Goal: Check status

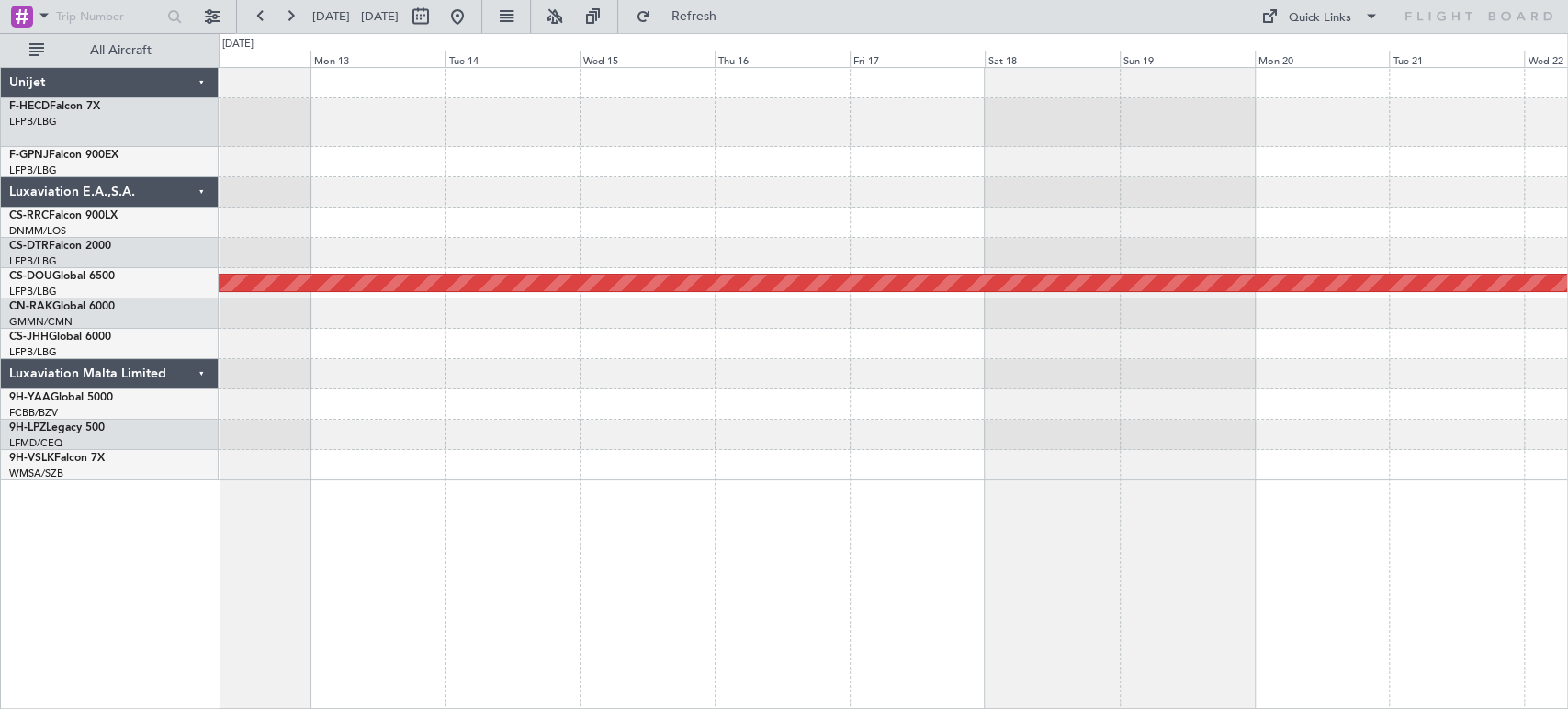
click at [1095, 150] on div "Planned Maint London ([GEOGRAPHIC_DATA])" at bounding box center [893, 274] width 1349 height 412
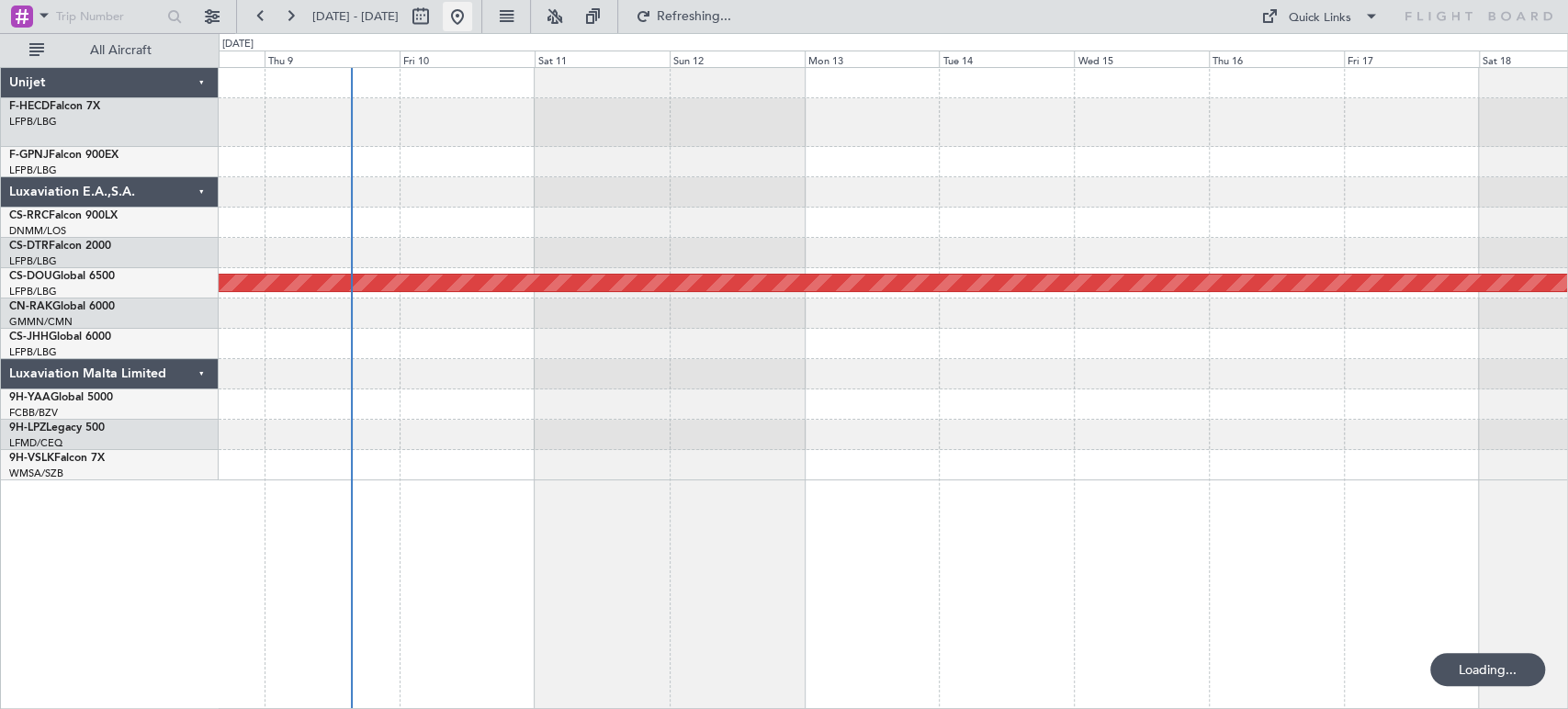
click at [473, 12] on button at bounding box center [458, 17] width 30 height 30
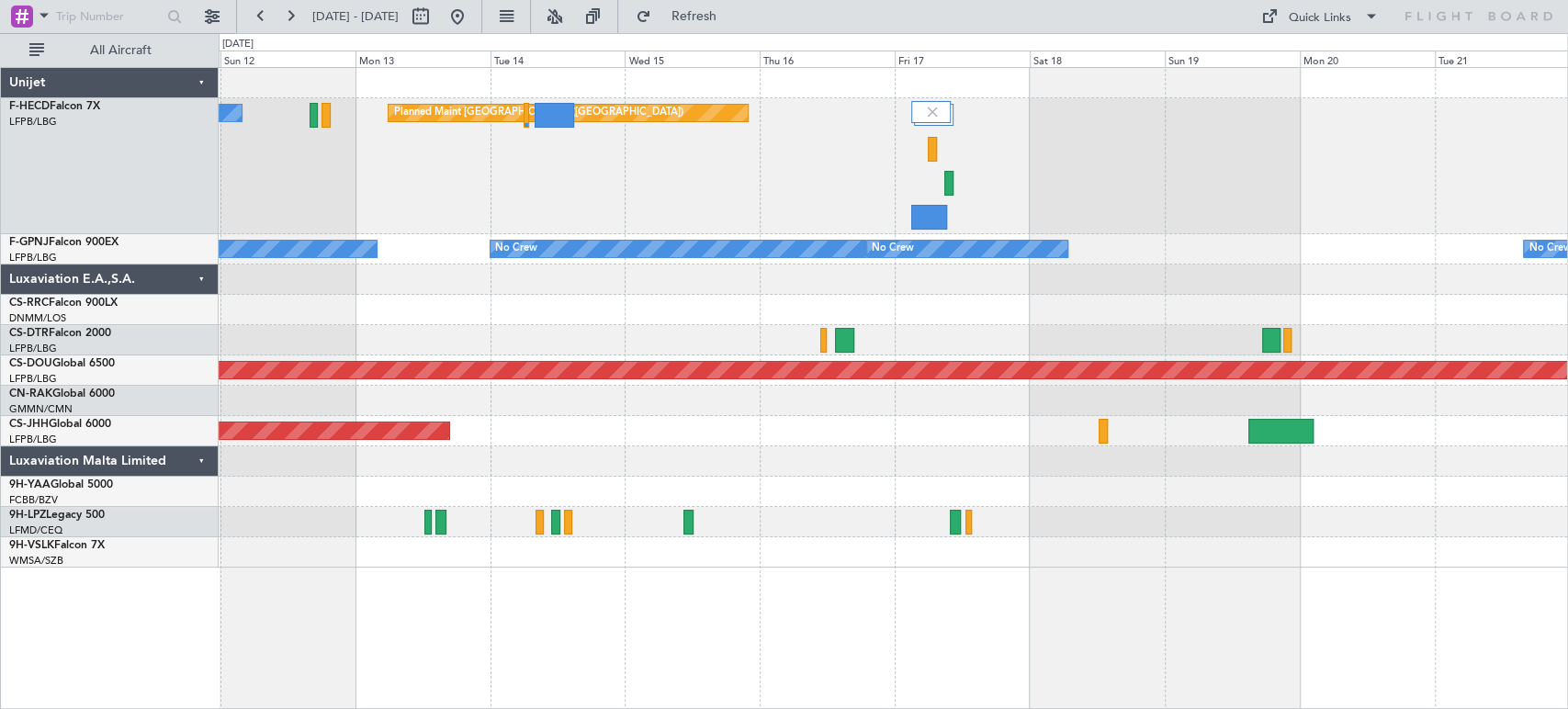
click at [566, 160] on div "No Crew Planned Maint [GEOGRAPHIC_DATA] ([GEOGRAPHIC_DATA])" at bounding box center [893, 166] width 1349 height 135
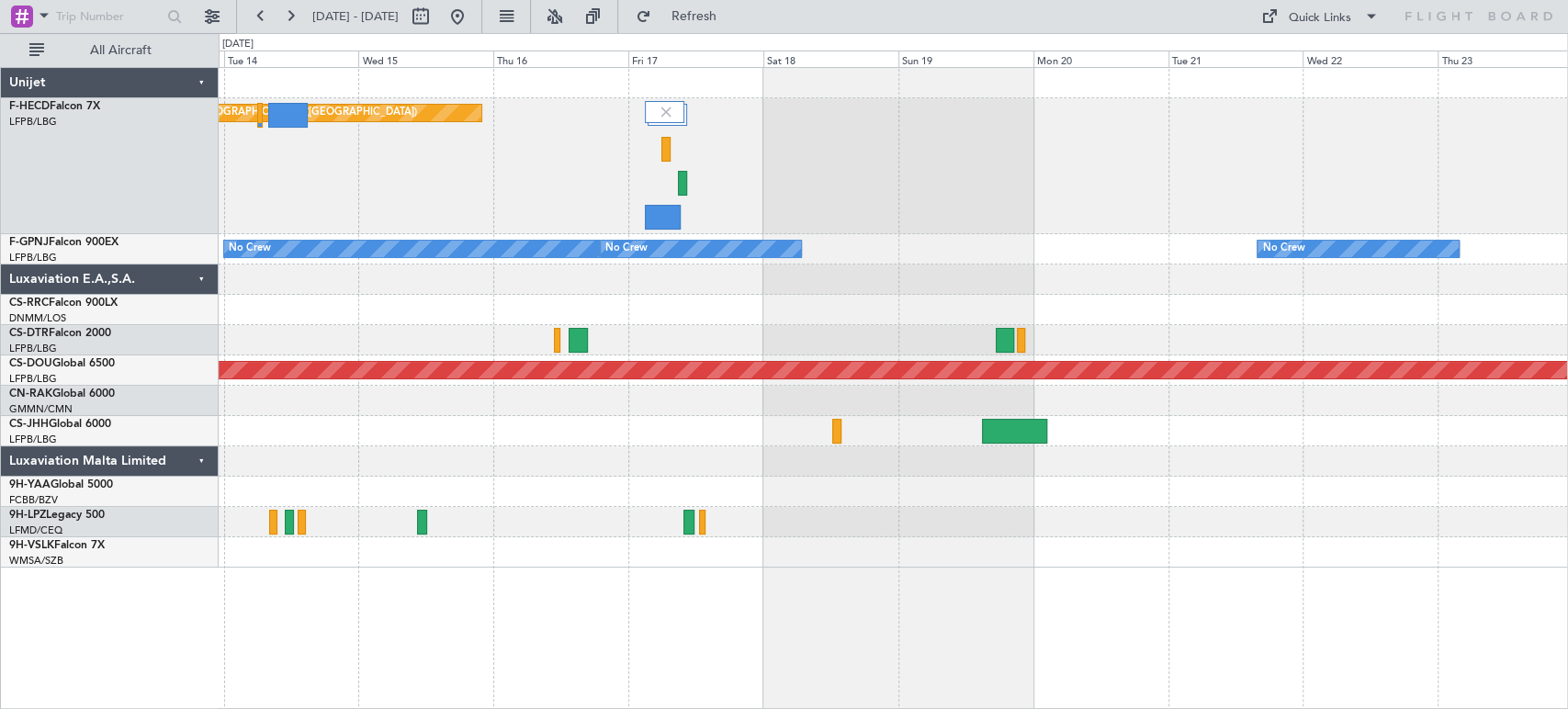
click at [719, 152] on div "Planned Maint [GEOGRAPHIC_DATA] ([GEOGRAPHIC_DATA]) No Crew" at bounding box center [893, 166] width 1349 height 135
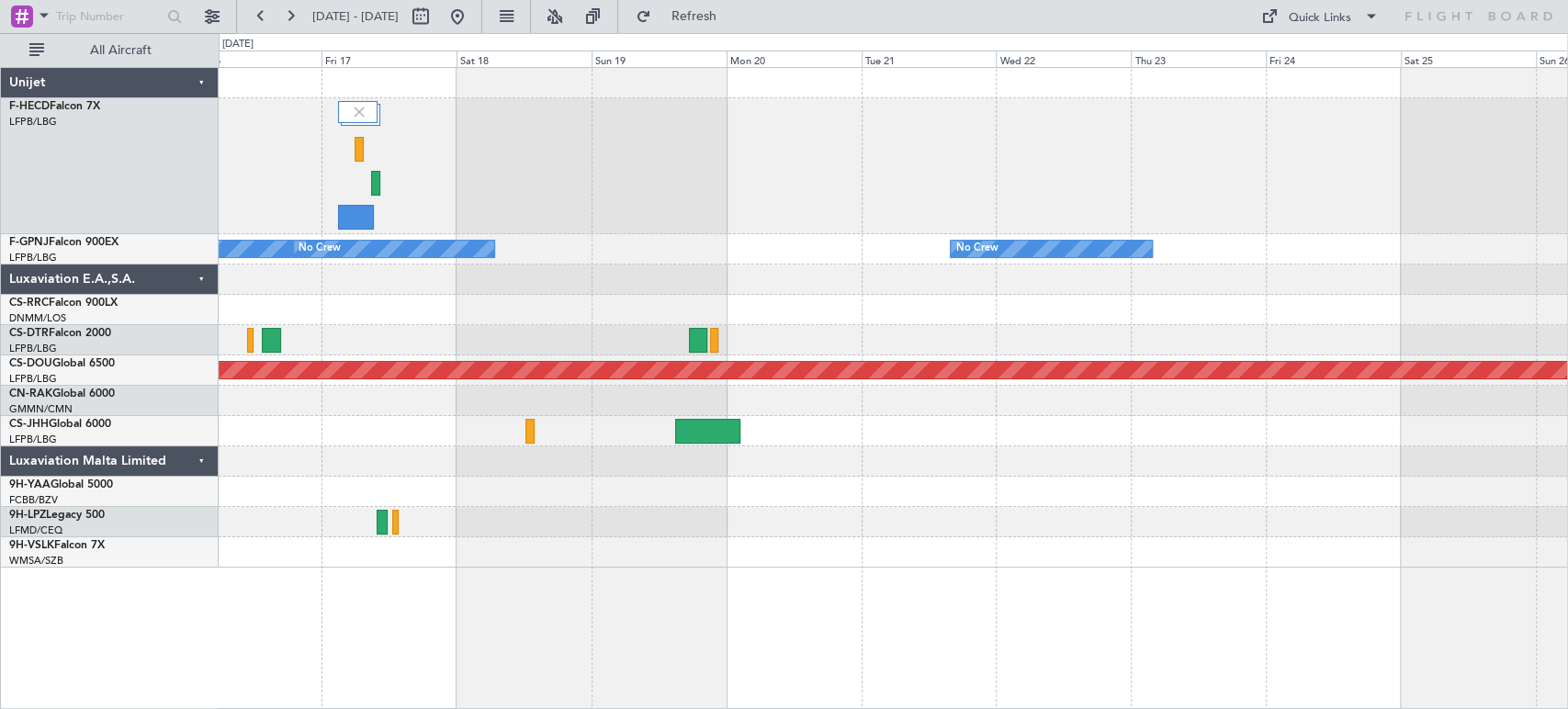
click at [710, 118] on div "Planned Maint [GEOGRAPHIC_DATA] ([GEOGRAPHIC_DATA]) Planned Maint [GEOGRAPHIC_D…" at bounding box center [893, 166] width 1349 height 135
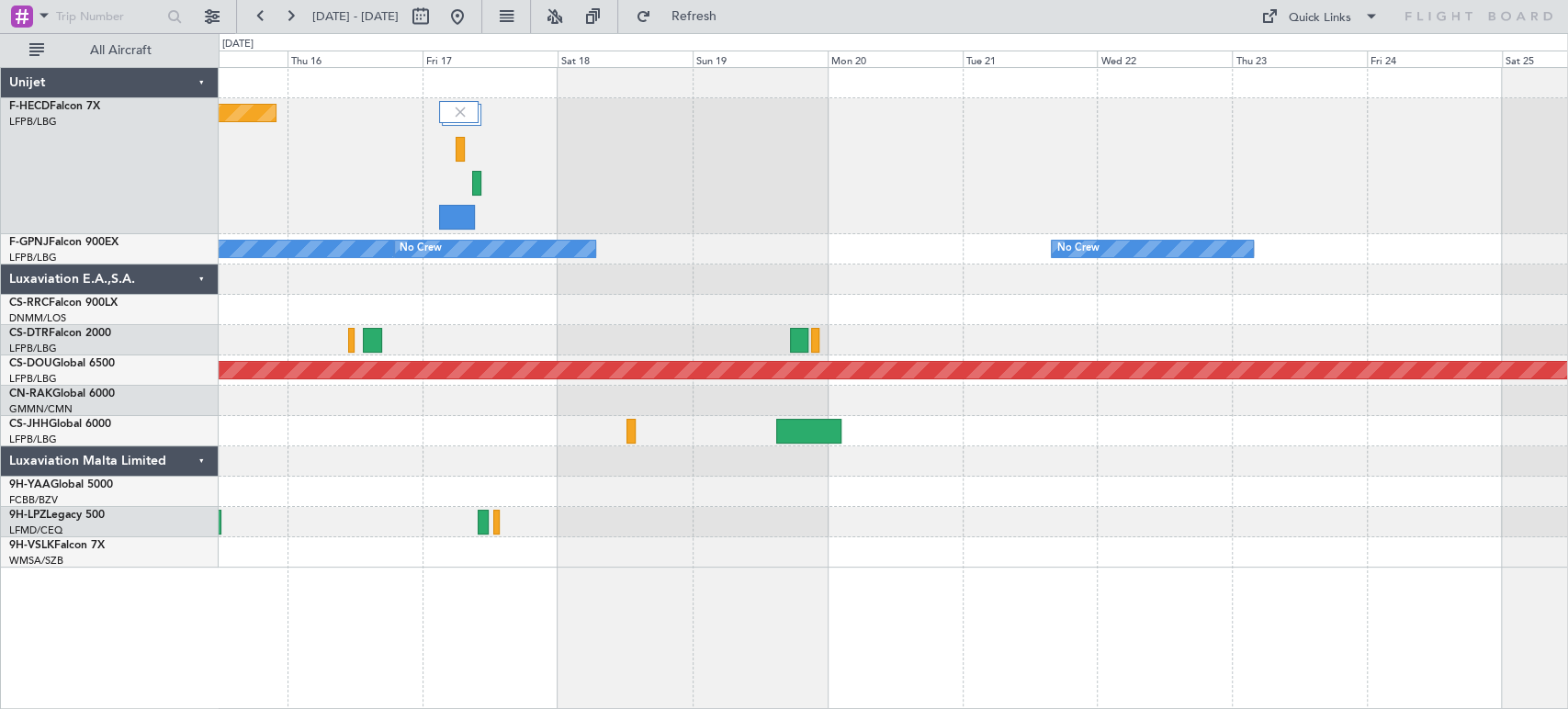
click at [760, 156] on div "Planned Maint [GEOGRAPHIC_DATA] ([GEOGRAPHIC_DATA]) Planned Maint [GEOGRAPHIC_D…" at bounding box center [893, 166] width 1349 height 135
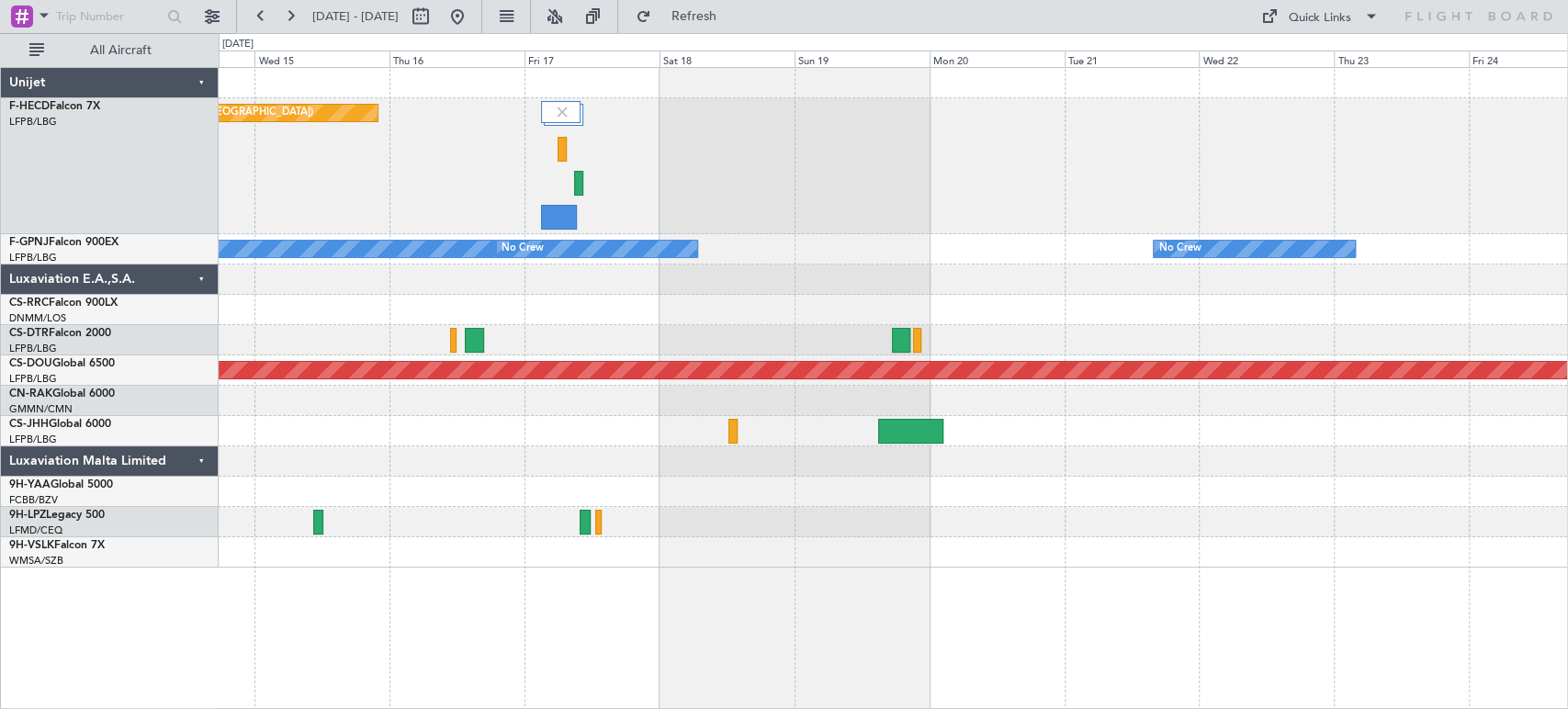
click at [608, 158] on div "Planned Maint [GEOGRAPHIC_DATA] ([GEOGRAPHIC_DATA])" at bounding box center [893, 166] width 1349 height 135
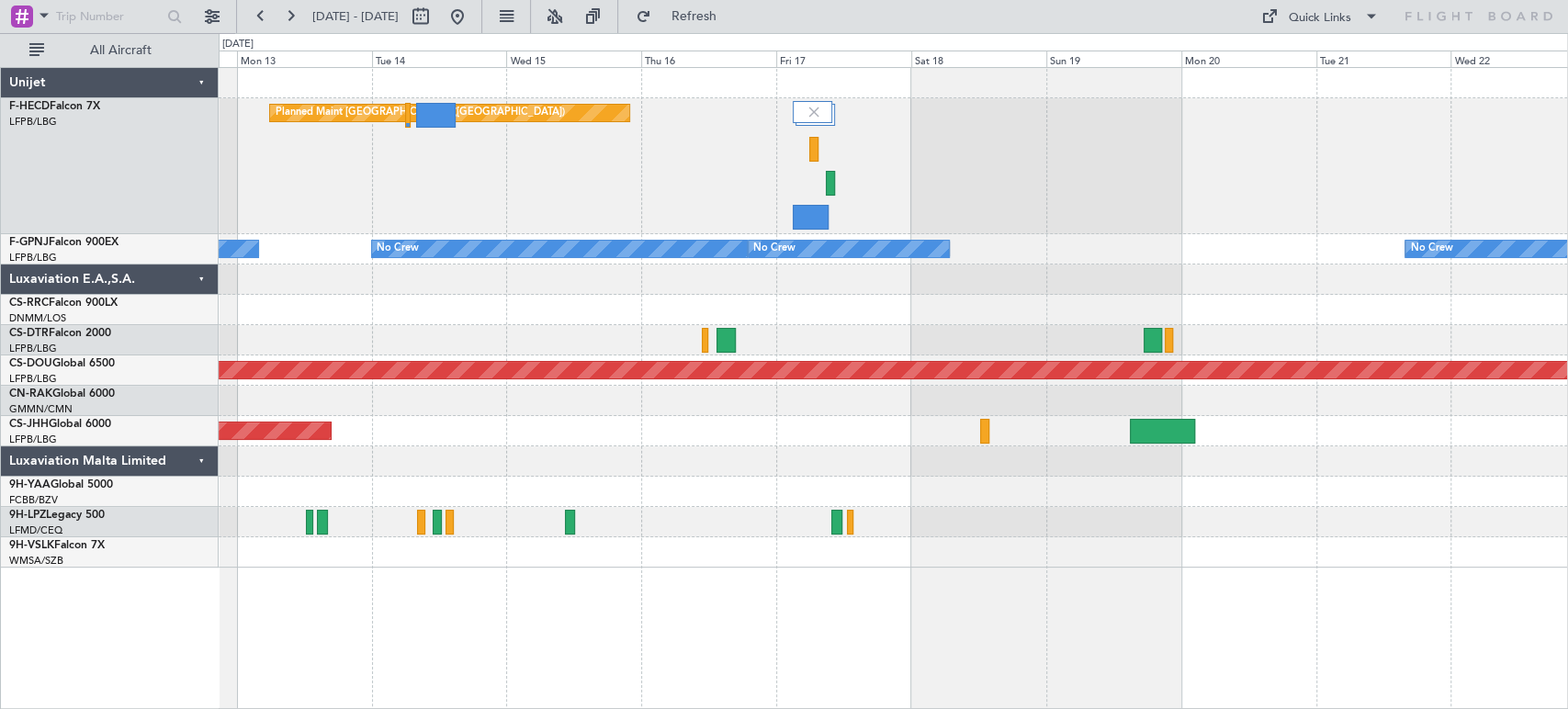
click at [952, 314] on div "Planned Maint [GEOGRAPHIC_DATA] ([GEOGRAPHIC_DATA]) No Crew No Crew No Crew No …" at bounding box center [893, 317] width 1349 height 499
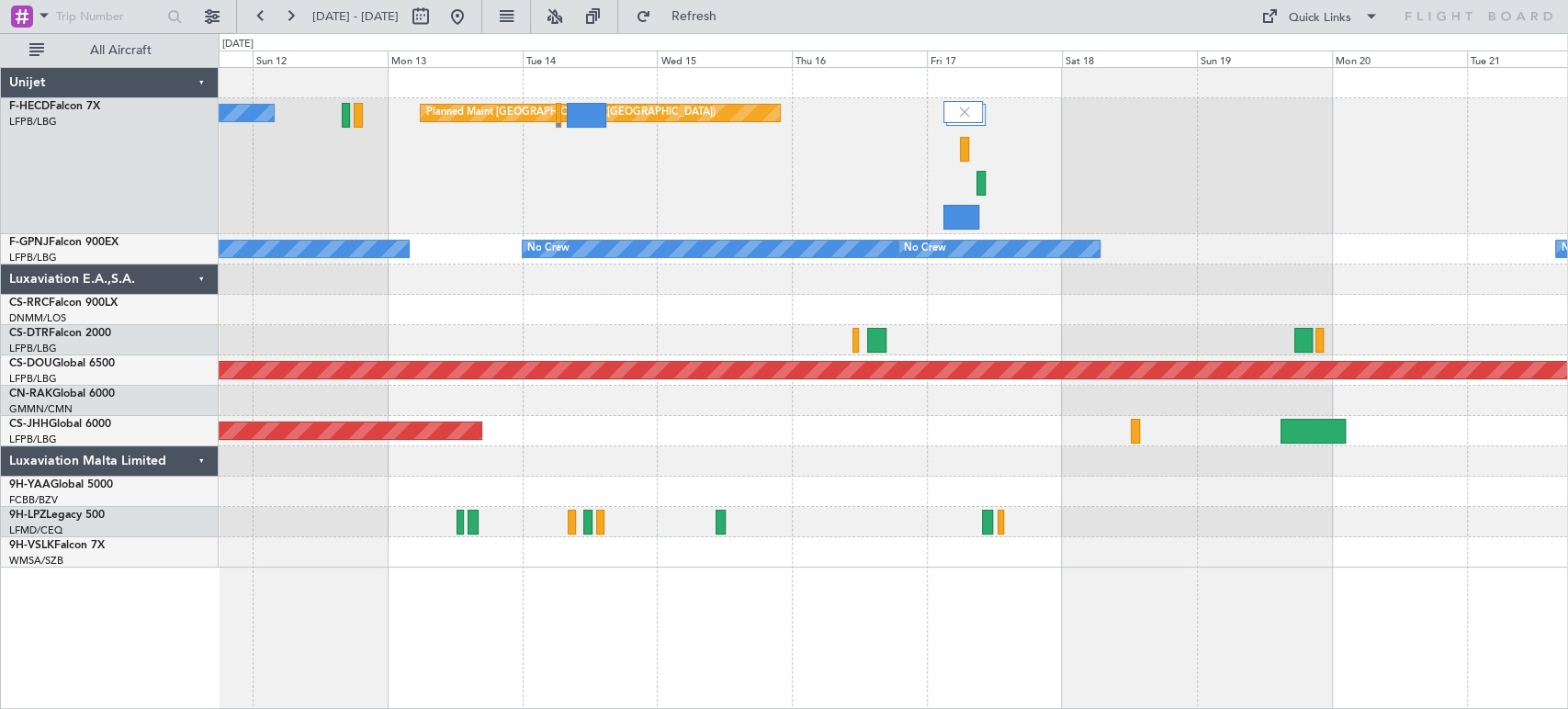
click at [1061, 301] on div "Planned Maint [GEOGRAPHIC_DATA] ([GEOGRAPHIC_DATA]) No Crew No Crew No Crew No …" at bounding box center [893, 317] width 1349 height 499
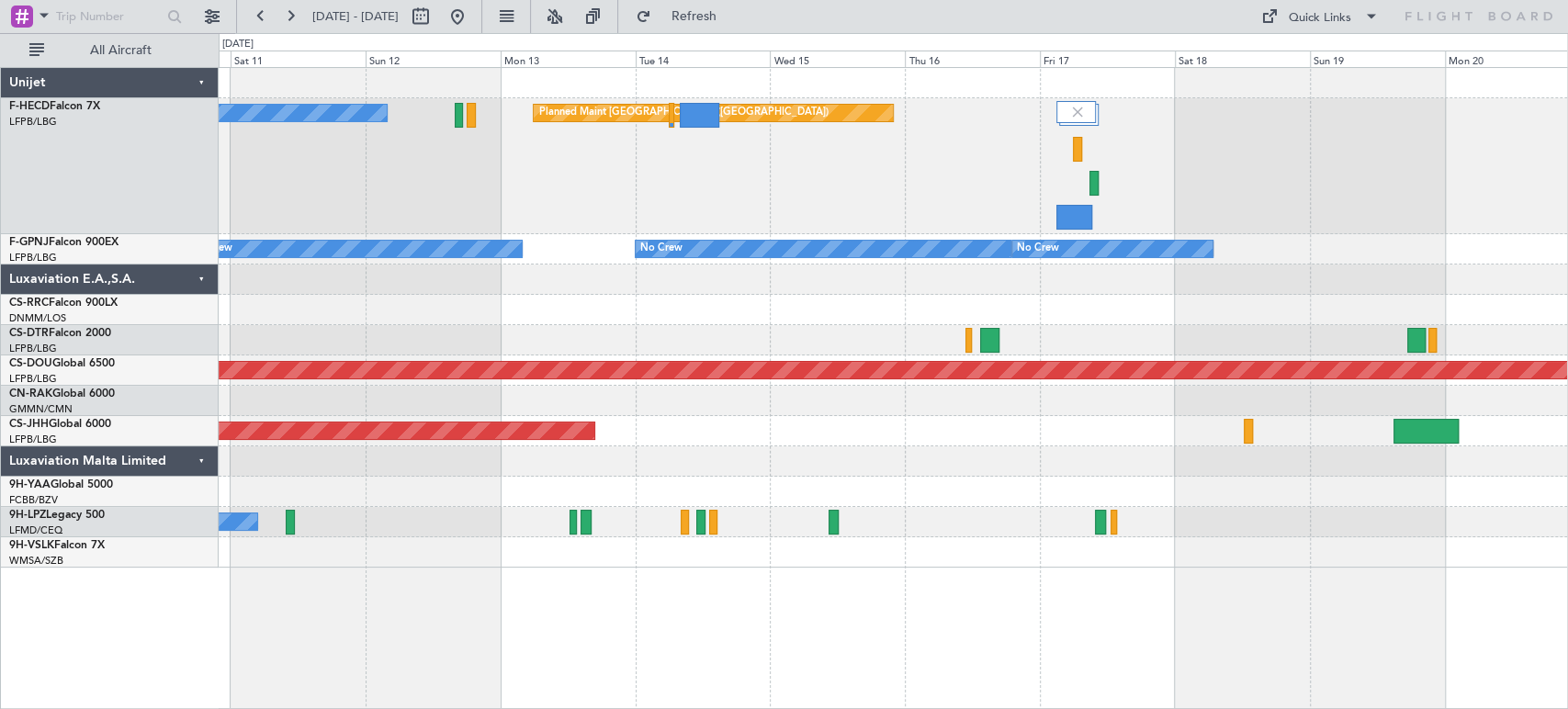
click at [433, 234] on div "No Crew No Crew No Crew No Crew" at bounding box center [893, 249] width 1349 height 31
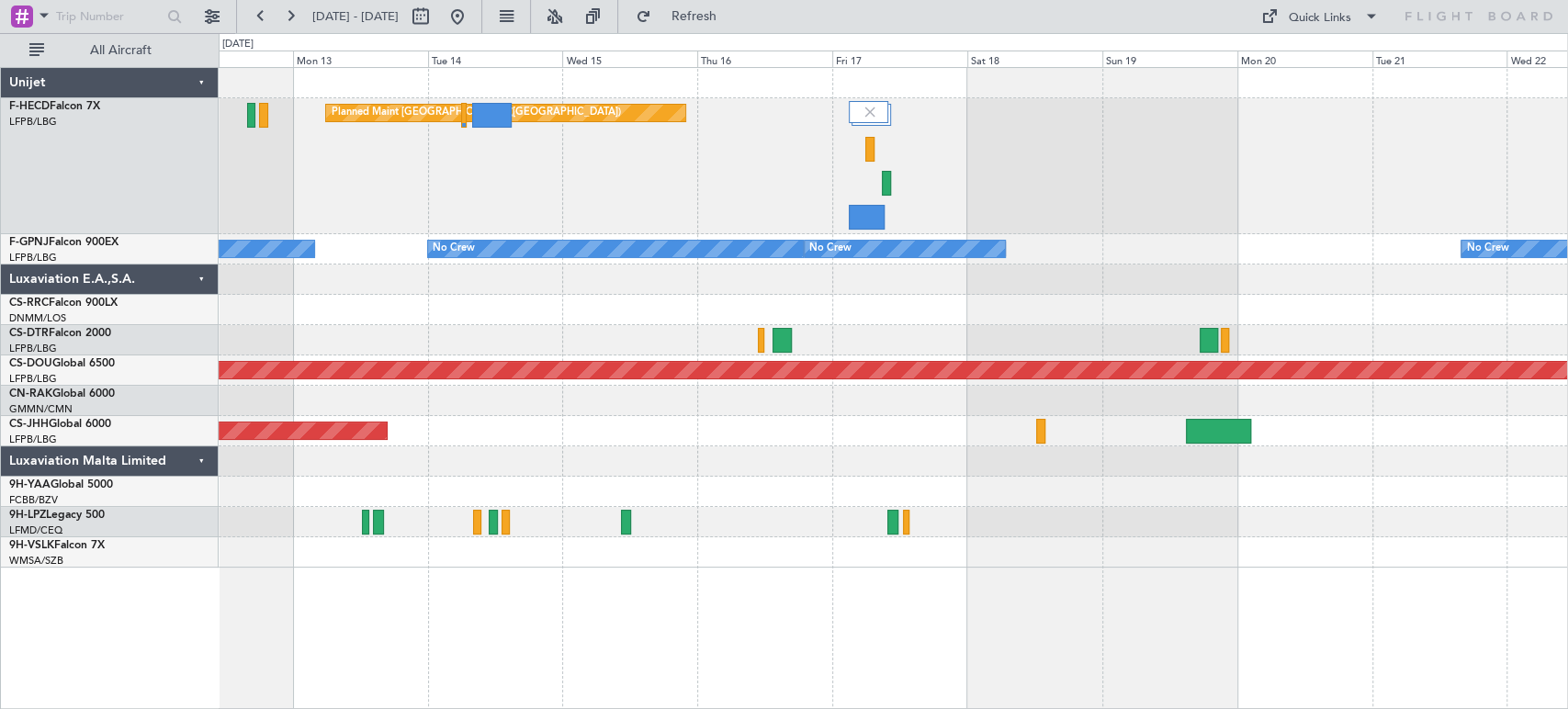
click at [650, 215] on div "Planned Maint [GEOGRAPHIC_DATA] ([GEOGRAPHIC_DATA]) No Crew" at bounding box center [893, 166] width 1349 height 135
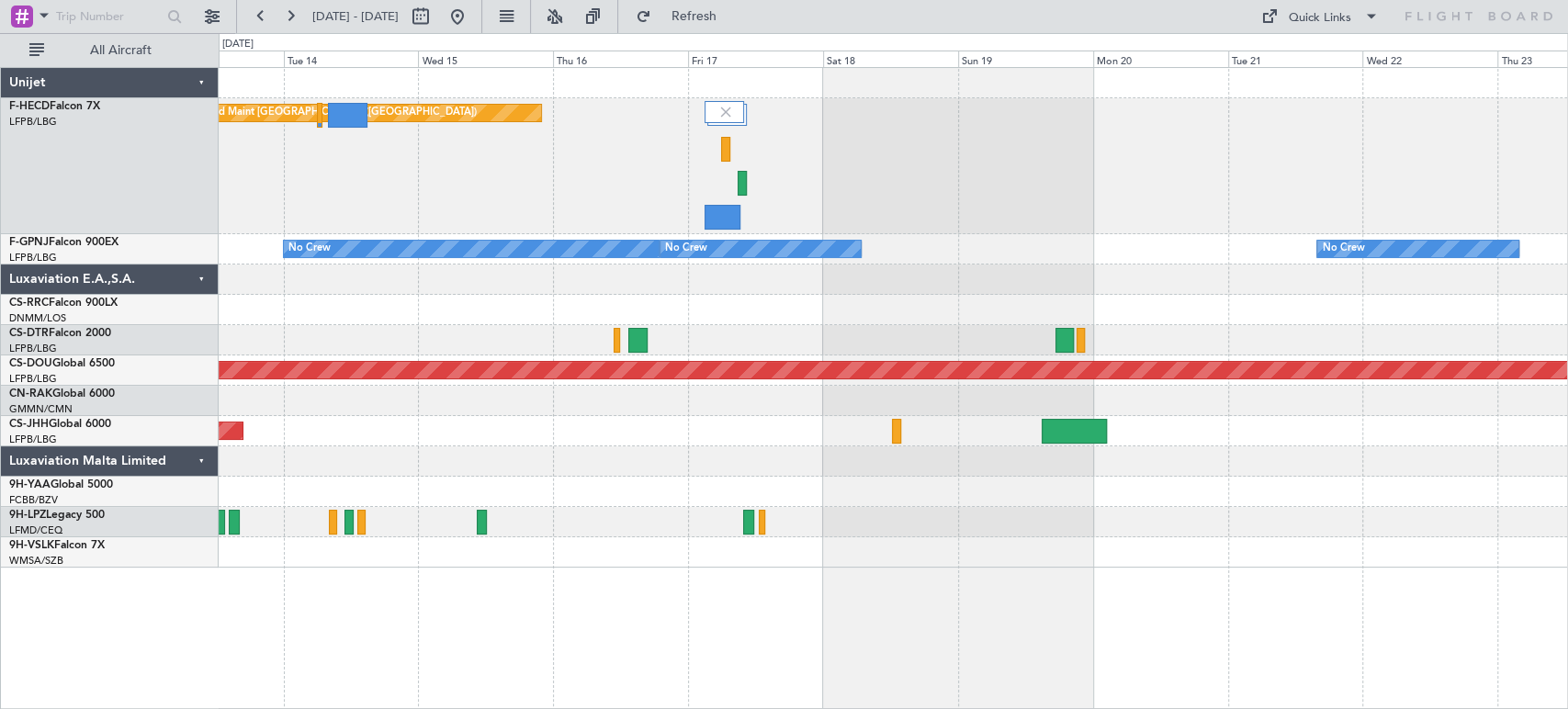
click at [695, 160] on div "Planned Maint [GEOGRAPHIC_DATA] ([GEOGRAPHIC_DATA]) No Crew" at bounding box center [893, 166] width 1349 height 135
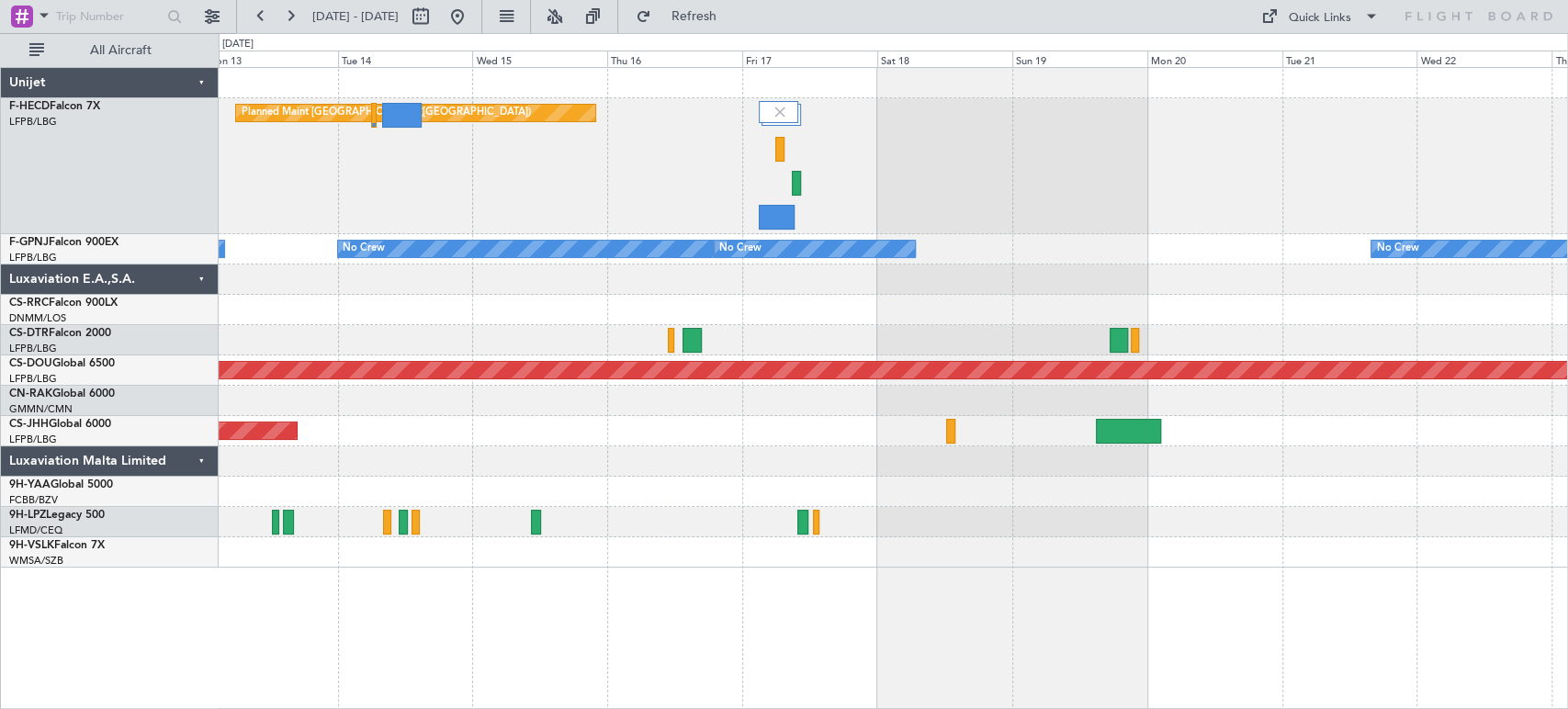
click at [699, 169] on div "Planned Maint [GEOGRAPHIC_DATA] ([GEOGRAPHIC_DATA]) No Crew" at bounding box center [893, 166] width 1349 height 135
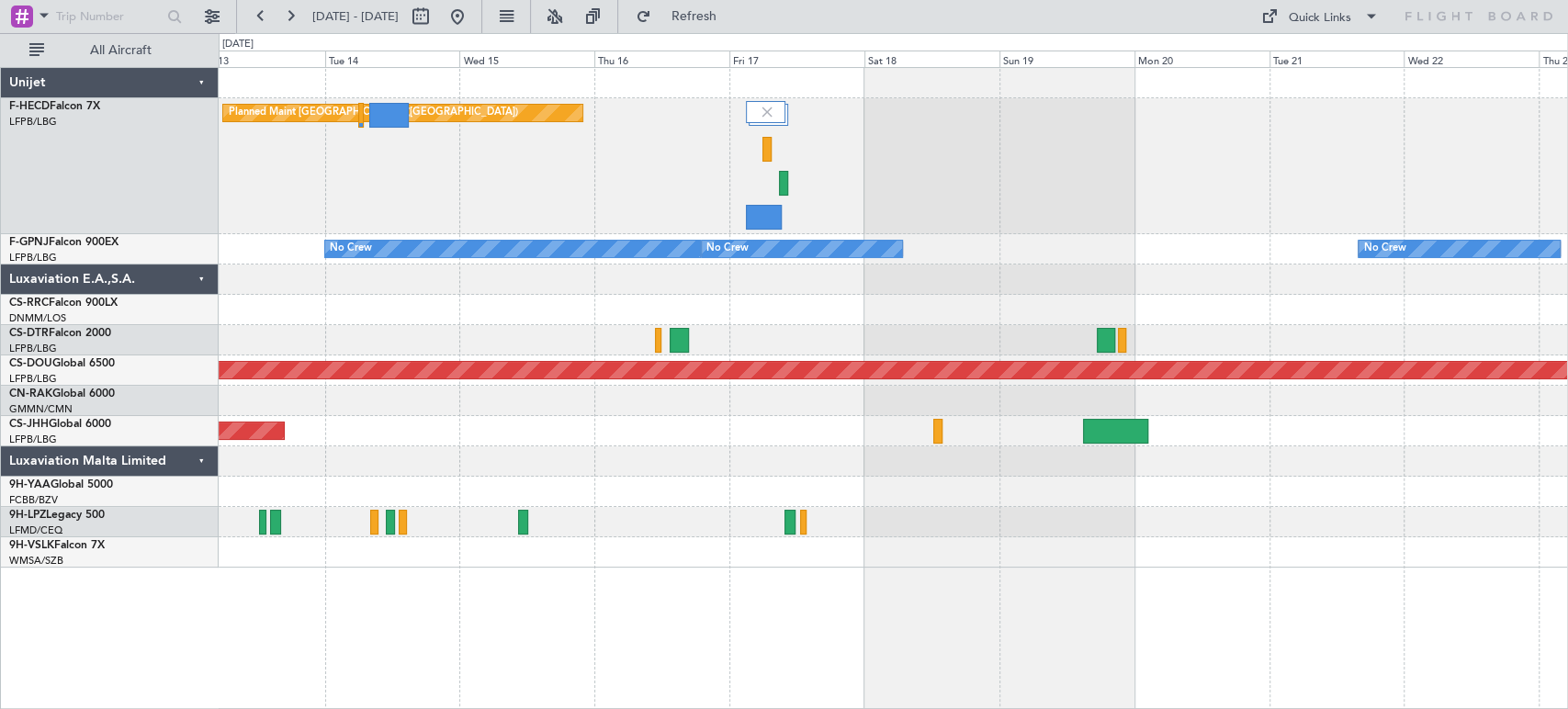
click at [505, 175] on div "Planned Maint [GEOGRAPHIC_DATA] ([GEOGRAPHIC_DATA]) No Crew" at bounding box center [893, 166] width 1349 height 135
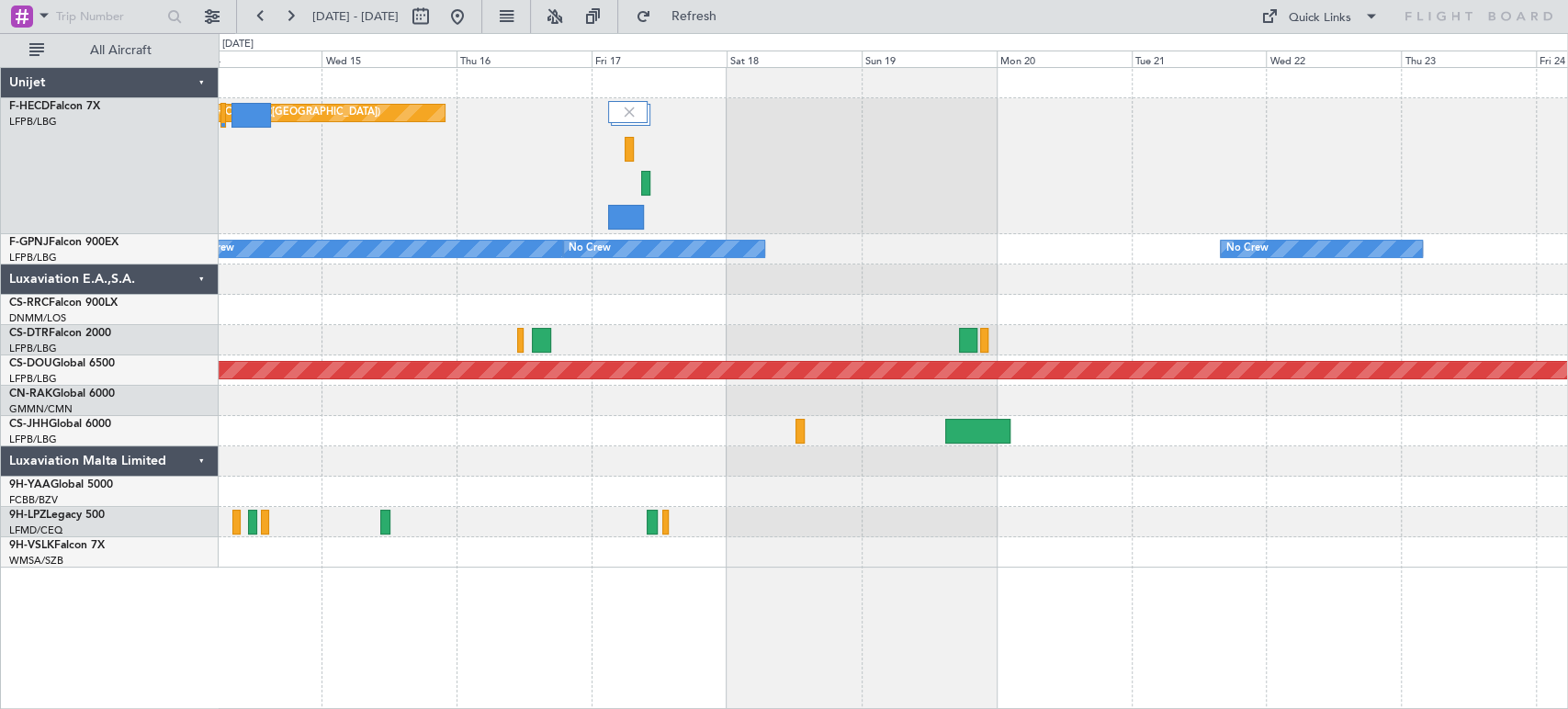
click at [633, 152] on div "Planned Maint [GEOGRAPHIC_DATA] ([GEOGRAPHIC_DATA]) No Crew" at bounding box center [893, 166] width 1349 height 135
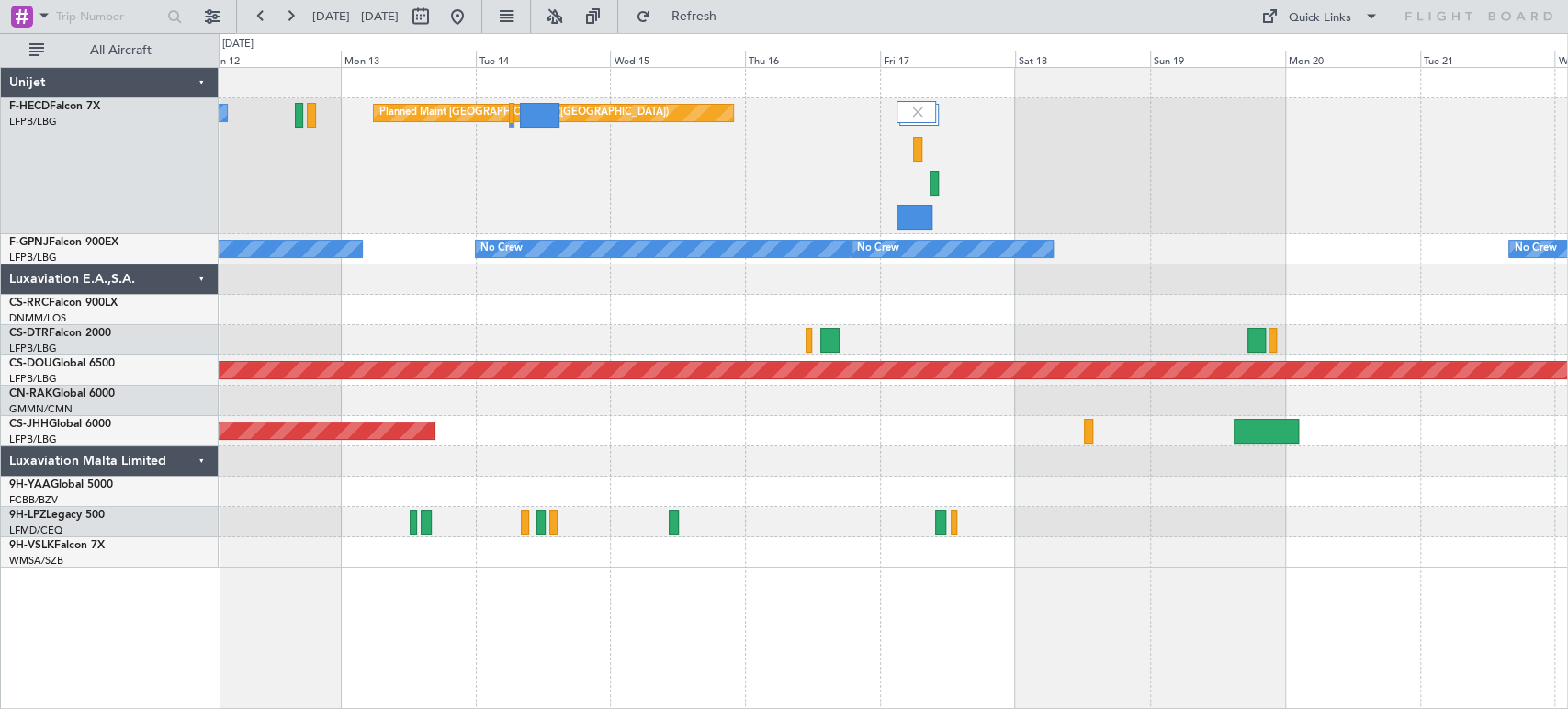
click at [837, 145] on div "Planned Maint [GEOGRAPHIC_DATA] ([GEOGRAPHIC_DATA]) No Crew" at bounding box center [893, 166] width 1349 height 135
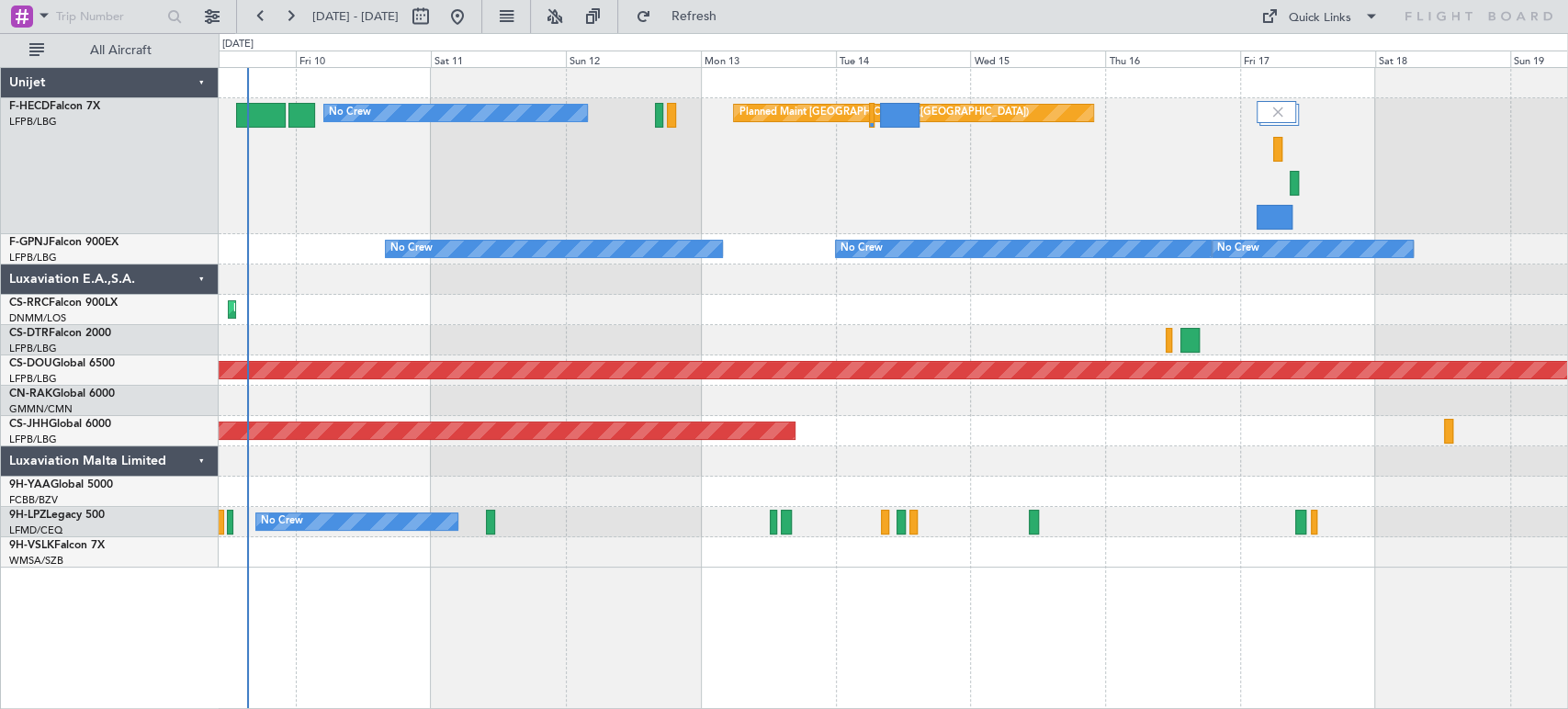
click at [990, 157] on div "Planned Maint [GEOGRAPHIC_DATA] ([GEOGRAPHIC_DATA]) No Crew" at bounding box center [893, 166] width 1349 height 135
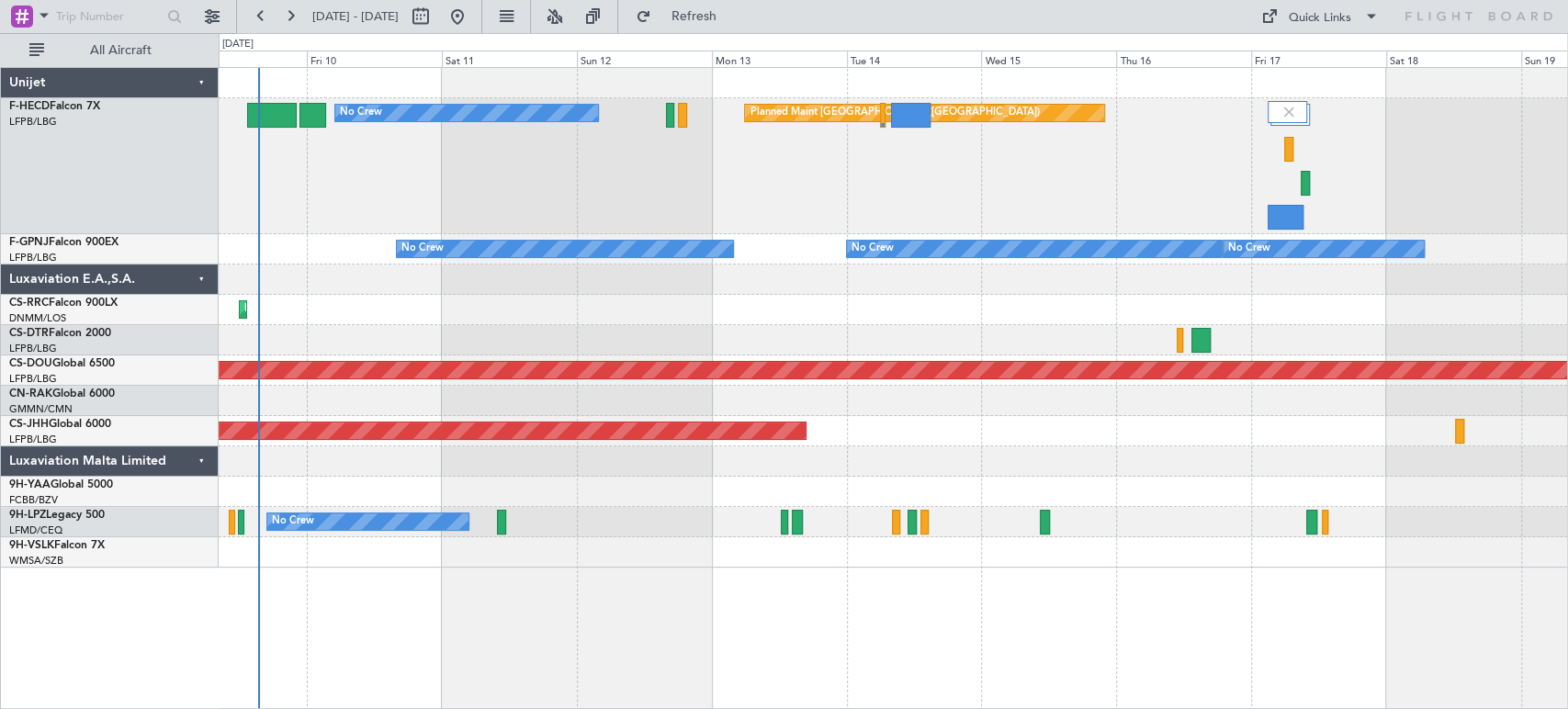
click at [875, 165] on div "Planned Maint [GEOGRAPHIC_DATA] ([GEOGRAPHIC_DATA]) No Crew" at bounding box center [893, 166] width 1349 height 135
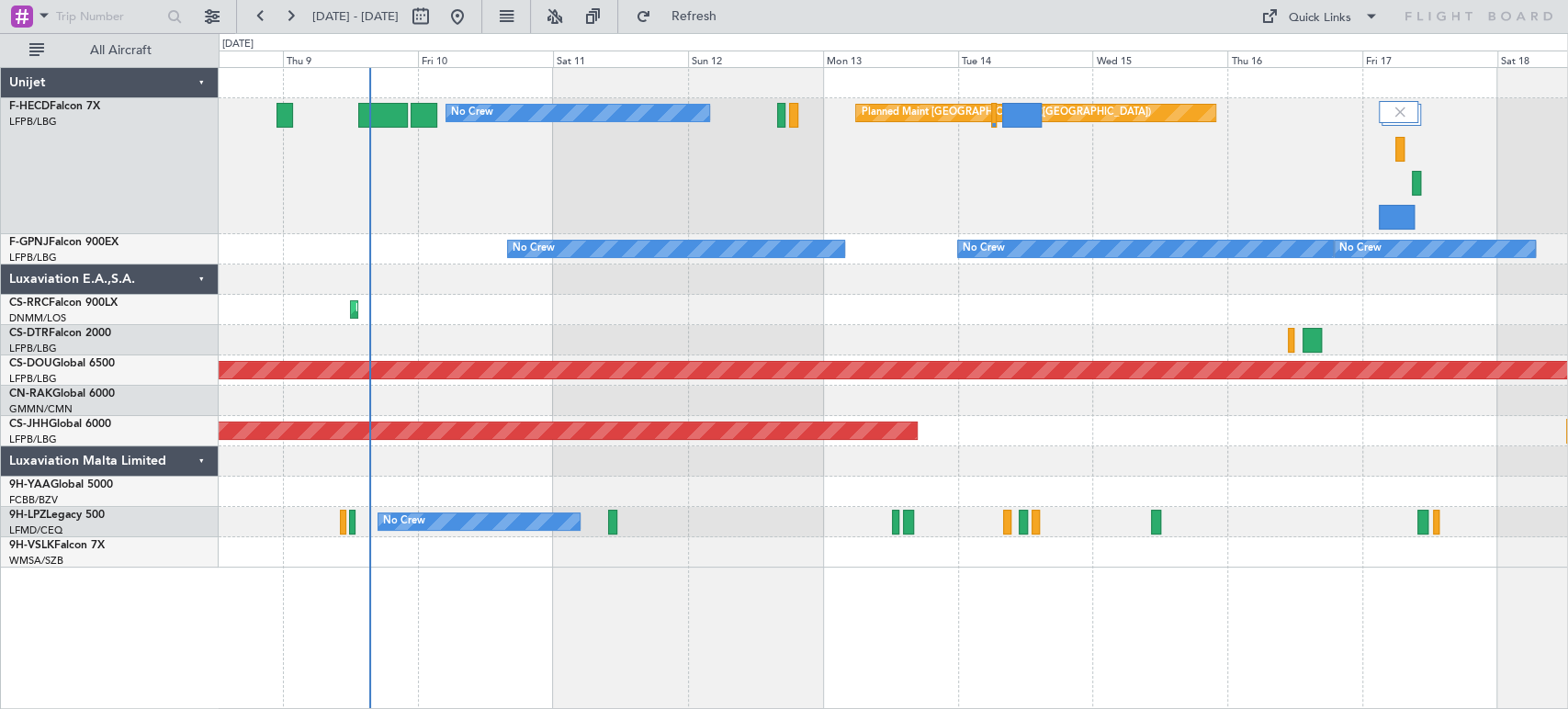
click at [717, 181] on div "Planned Maint [GEOGRAPHIC_DATA] ([GEOGRAPHIC_DATA]) No Crew" at bounding box center [893, 166] width 1349 height 135
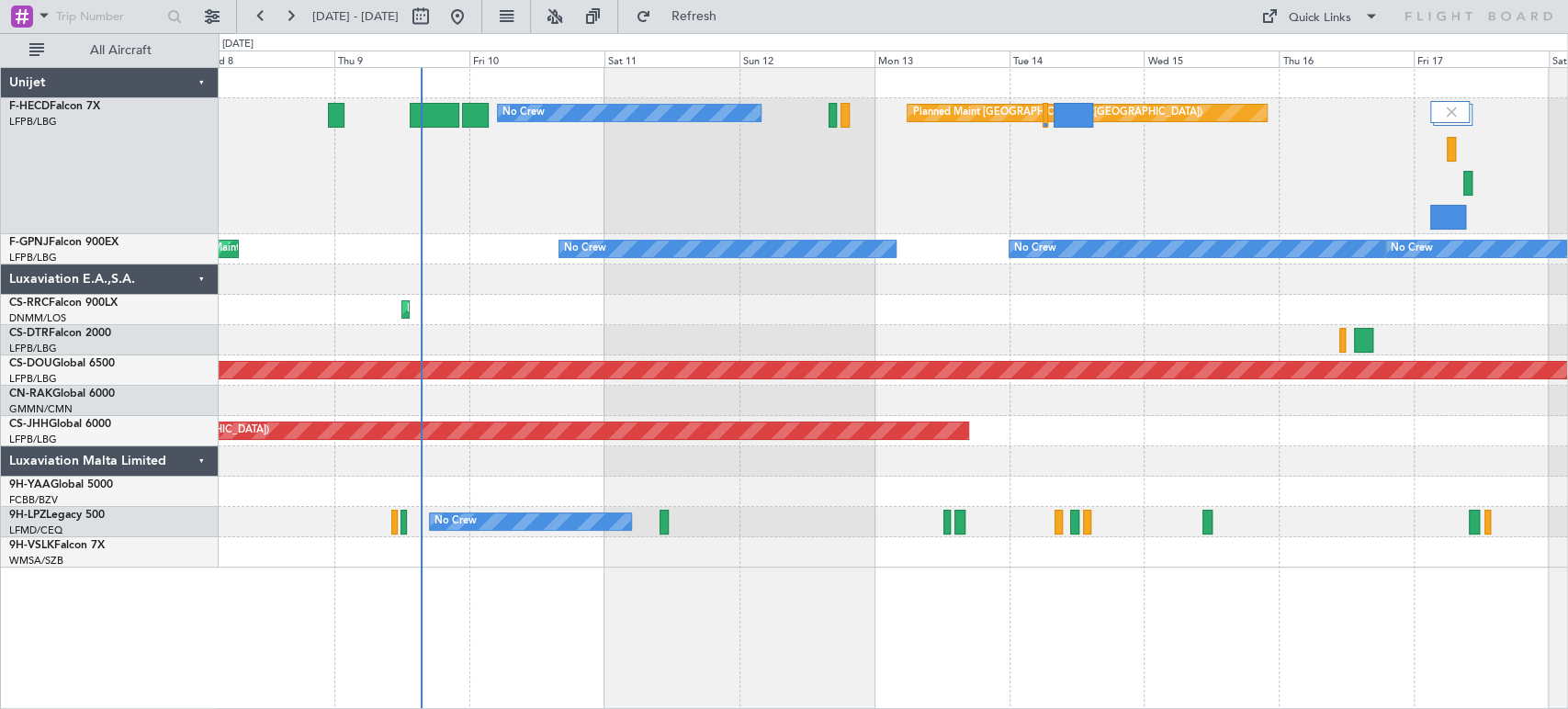
click at [499, 171] on div "Planned Maint [GEOGRAPHIC_DATA] ([GEOGRAPHIC_DATA]) No Crew" at bounding box center [893, 166] width 1349 height 135
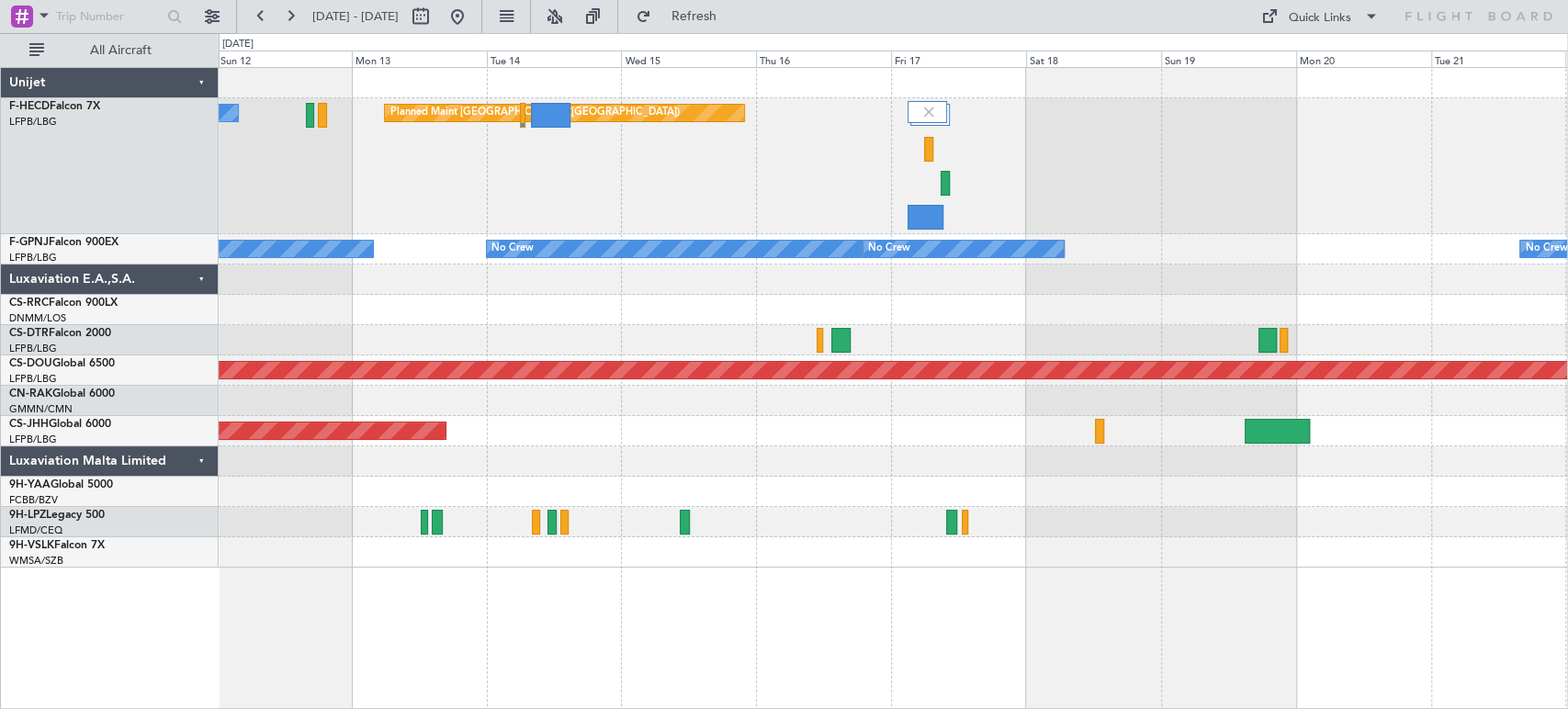
click at [472, 200] on div "Planned Maint [GEOGRAPHIC_DATA] ([GEOGRAPHIC_DATA]) No Crew" at bounding box center [893, 166] width 1349 height 135
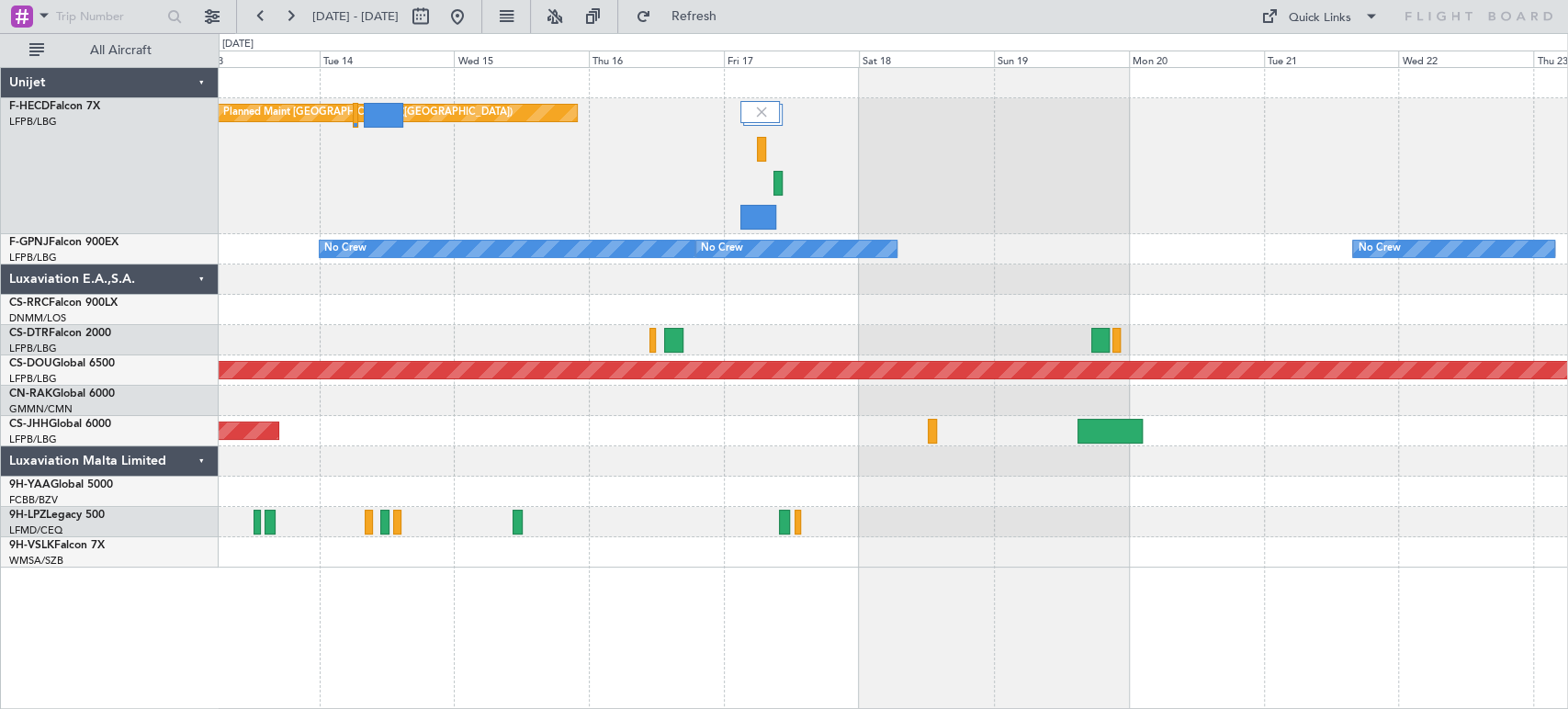
click at [645, 194] on div "Planned Maint [GEOGRAPHIC_DATA] ([GEOGRAPHIC_DATA]) No Crew" at bounding box center [893, 166] width 1349 height 135
click at [741, 218] on div "Planned Maint [GEOGRAPHIC_DATA] ([GEOGRAPHIC_DATA]) No Crew" at bounding box center [893, 166] width 1349 height 135
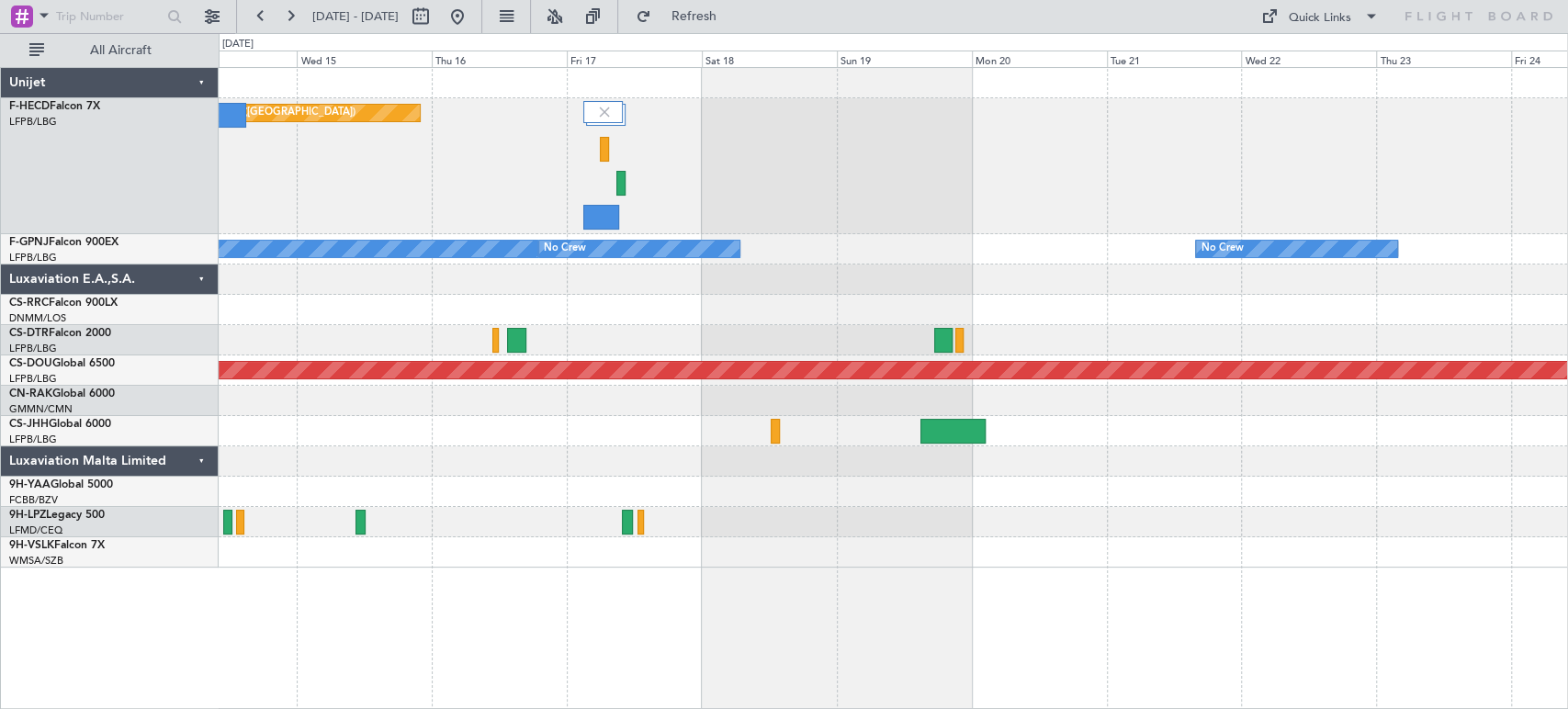
click at [760, 256] on div "Planned Maint [GEOGRAPHIC_DATA] ([GEOGRAPHIC_DATA]) No Crew No Crew No Crew No …" at bounding box center [893, 317] width 1349 height 499
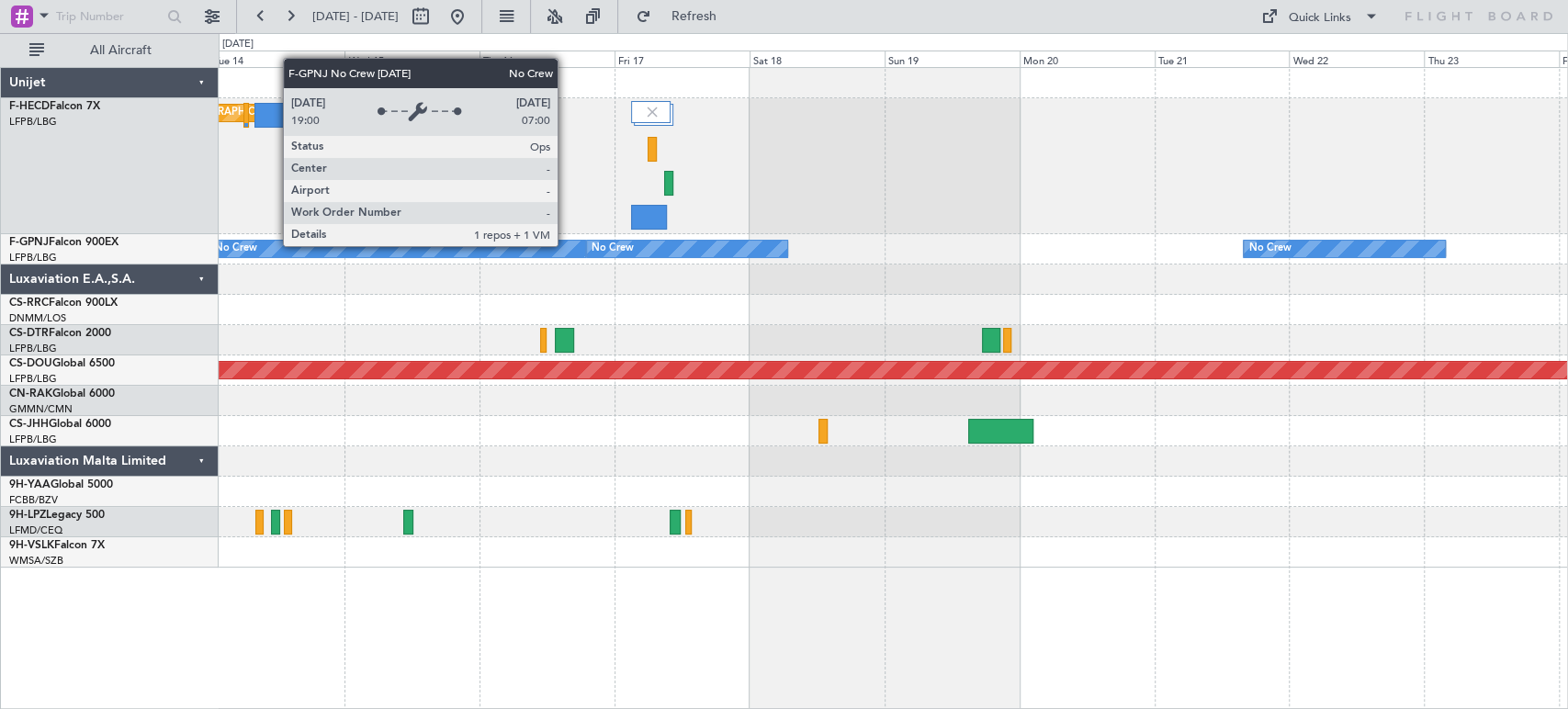
click at [634, 248] on div "No Crew" at bounding box center [613, 249] width 43 height 28
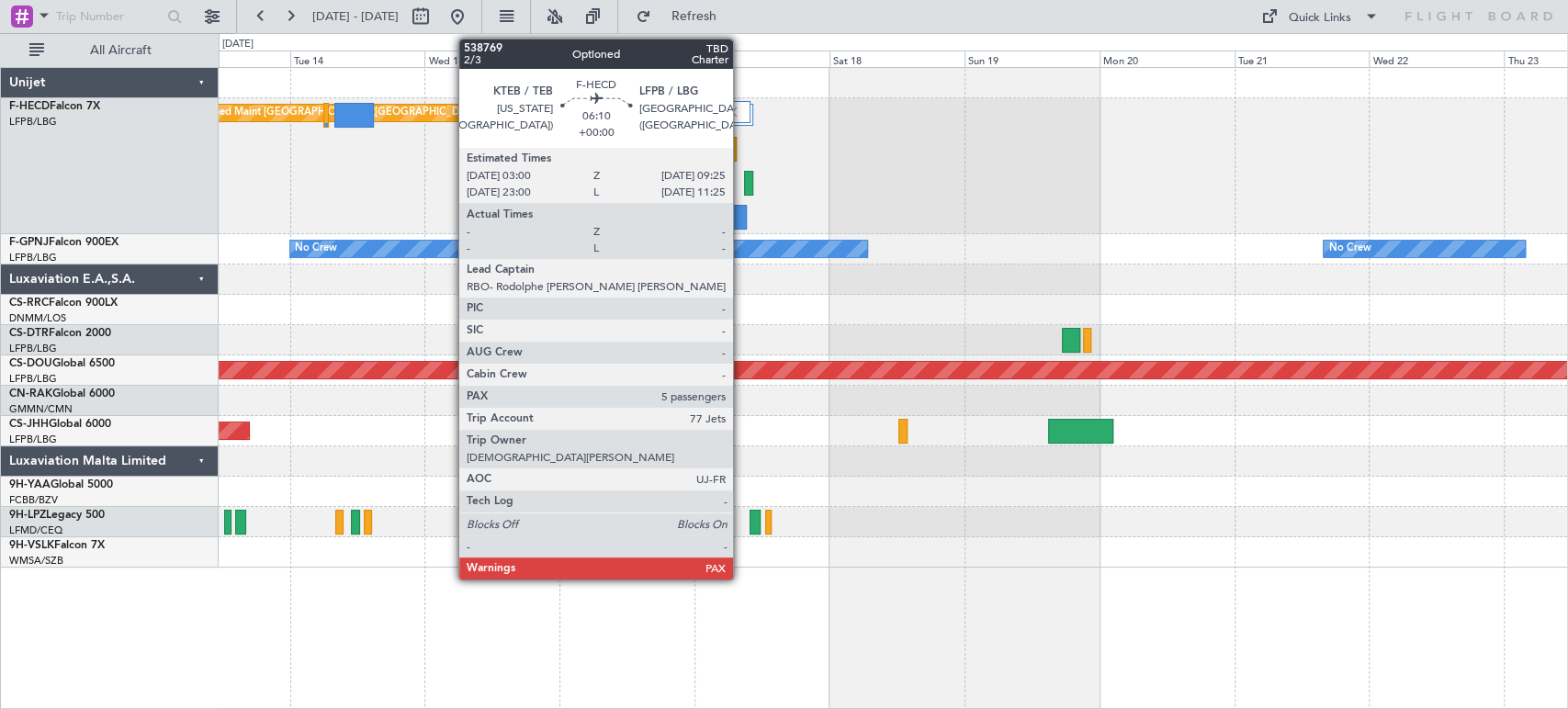
click at [742, 214] on div at bounding box center [730, 217] width 37 height 25
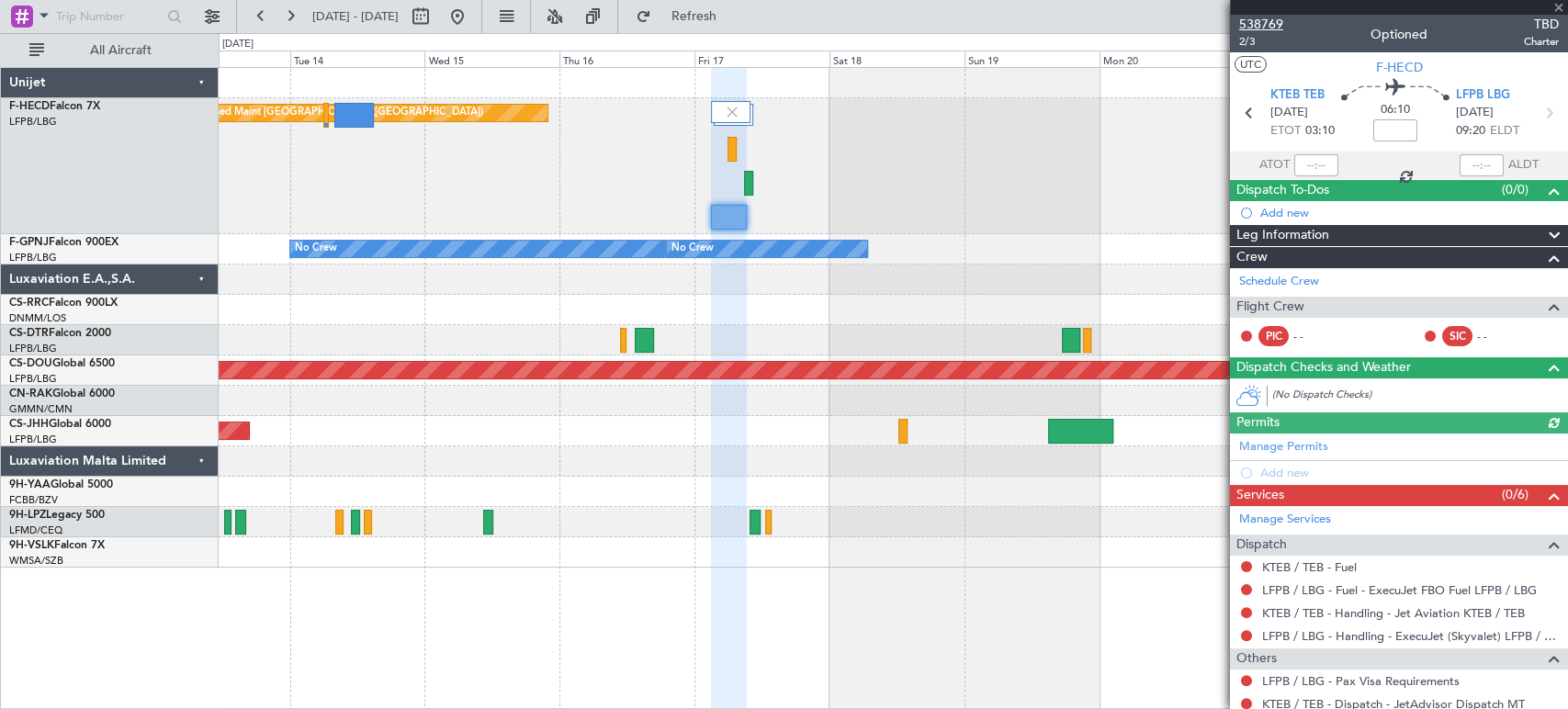
click at [1246, 22] on span "538769" at bounding box center [1261, 24] width 44 height 19
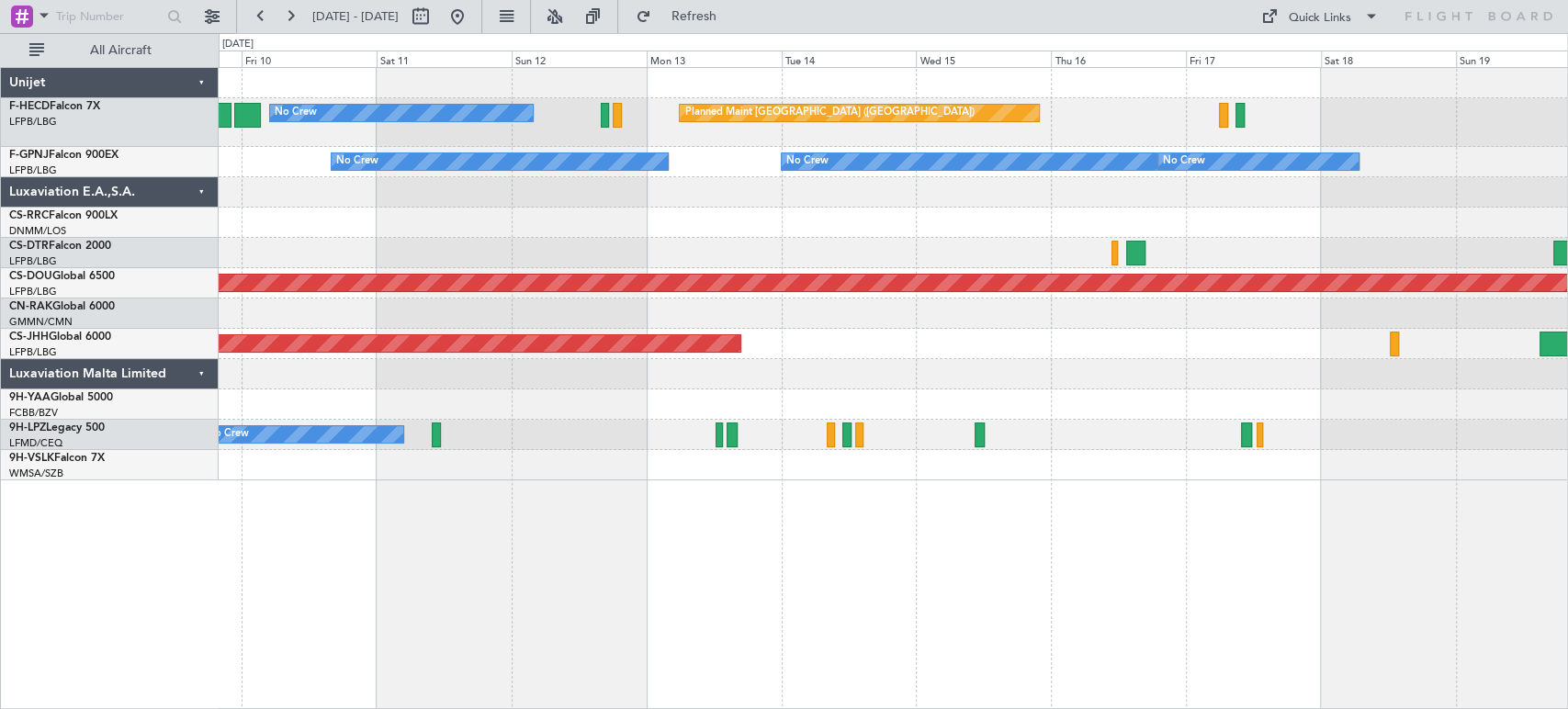
click at [895, 147] on div "No Crew No Crew No Crew Unplanned Maint [GEOGRAPHIC_DATA] ([GEOGRAPHIC_DATA]) N…" at bounding box center [893, 161] width 1349 height 31
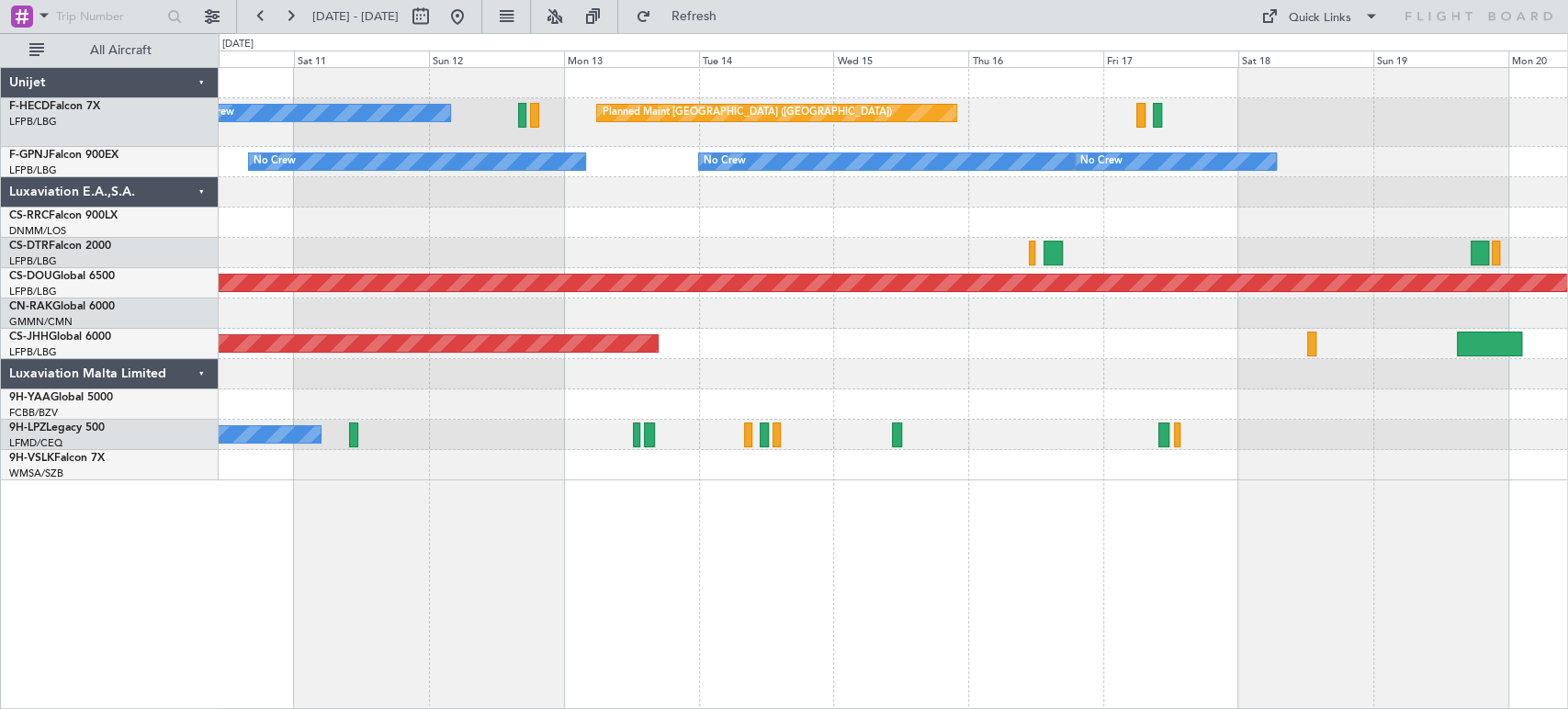
click at [709, 215] on div "Planned Maint Lagos ([PERSON_NAME])" at bounding box center [893, 223] width 1349 height 31
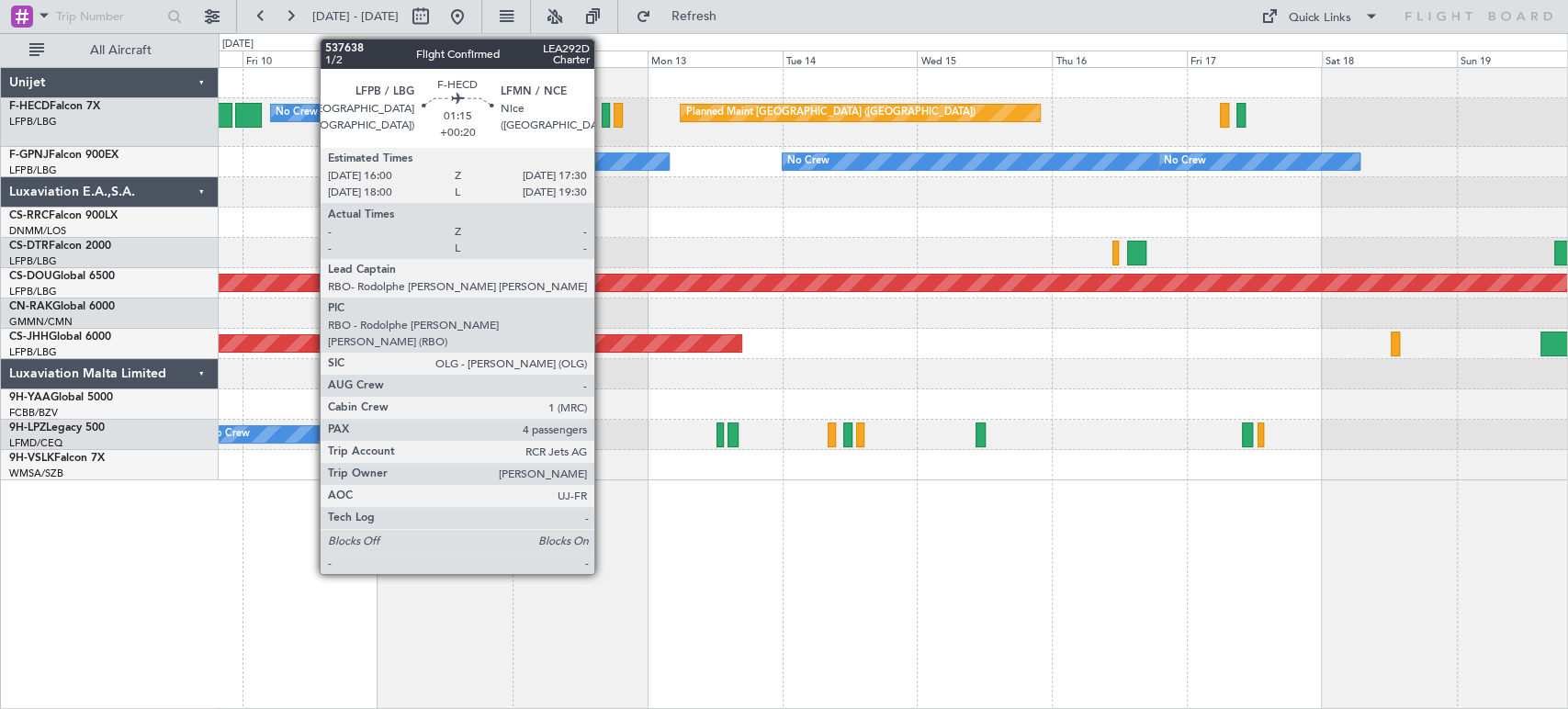
click at [603, 117] on div at bounding box center [606, 115] width 9 height 25
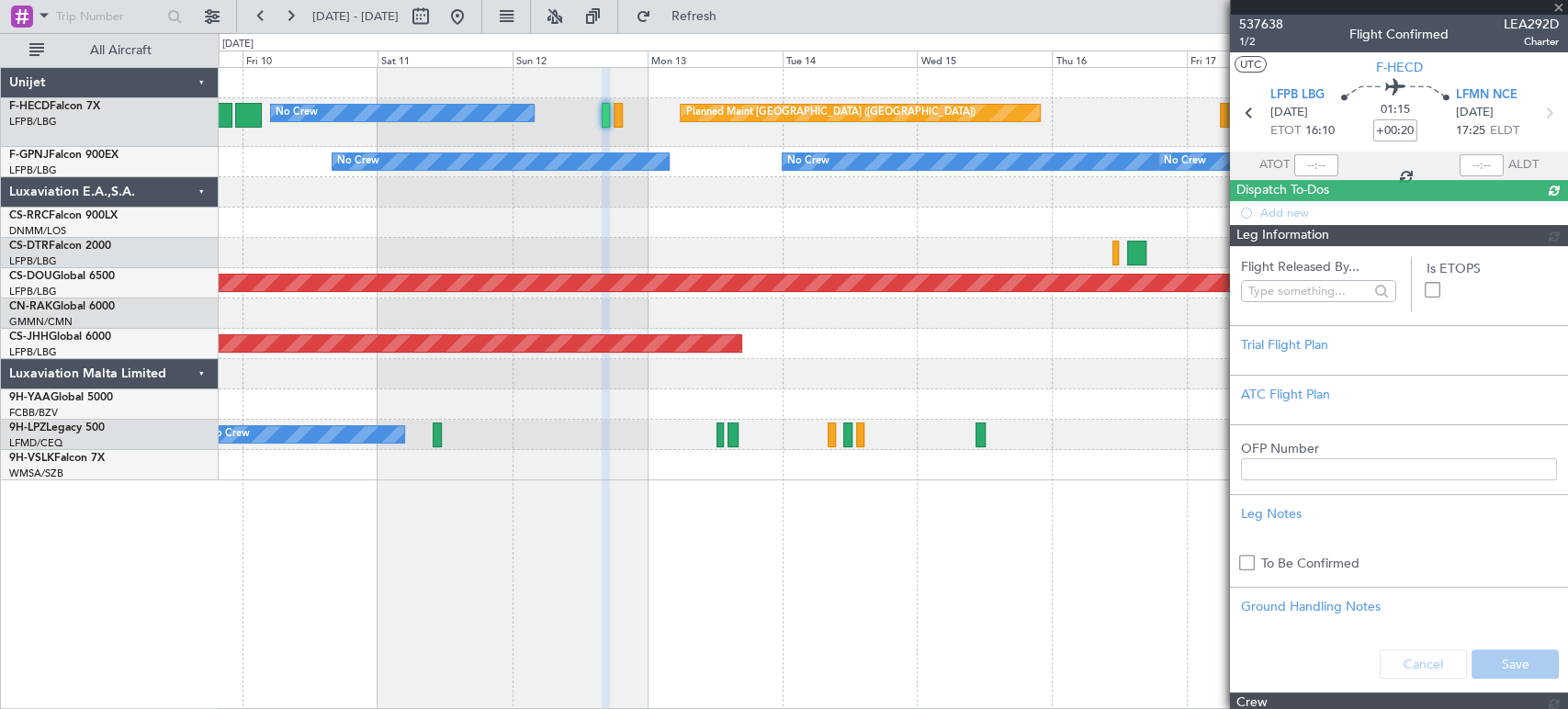
click at [1257, 17] on span "537638" at bounding box center [1261, 24] width 44 height 19
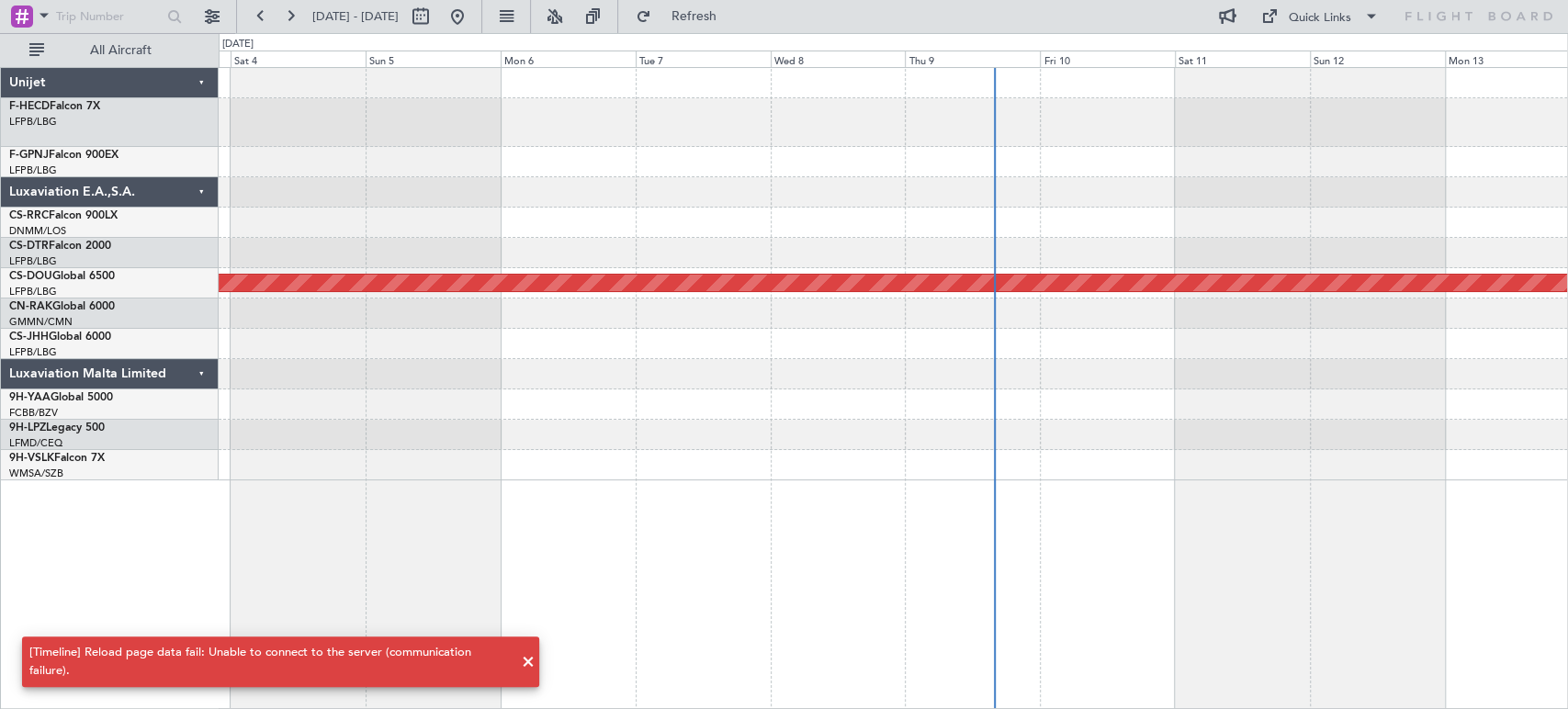
click at [1117, 191] on div "Planned Maint London ([GEOGRAPHIC_DATA])" at bounding box center [893, 274] width 1349 height 412
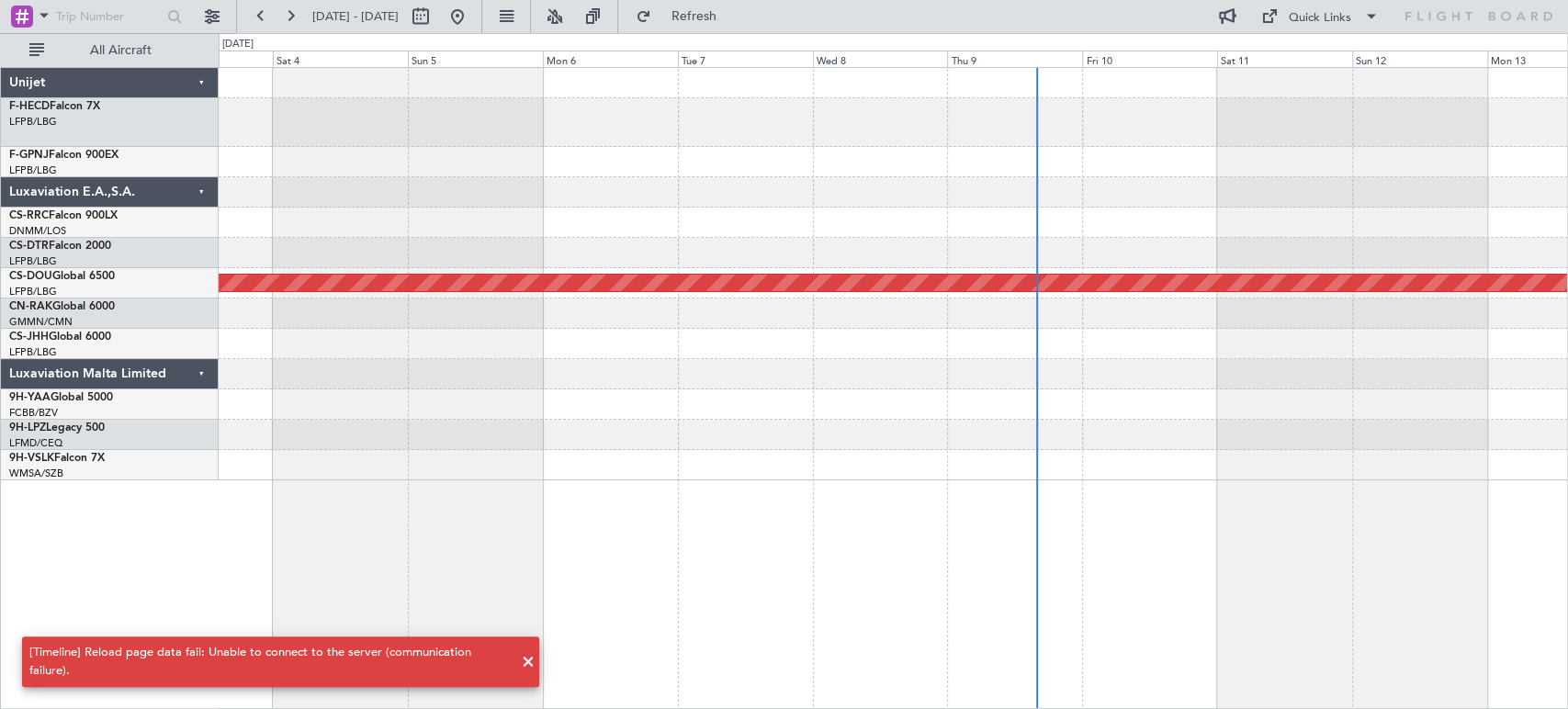
click at [1273, 179] on div "Planned Maint London ([GEOGRAPHIC_DATA])" at bounding box center [893, 274] width 1349 height 412
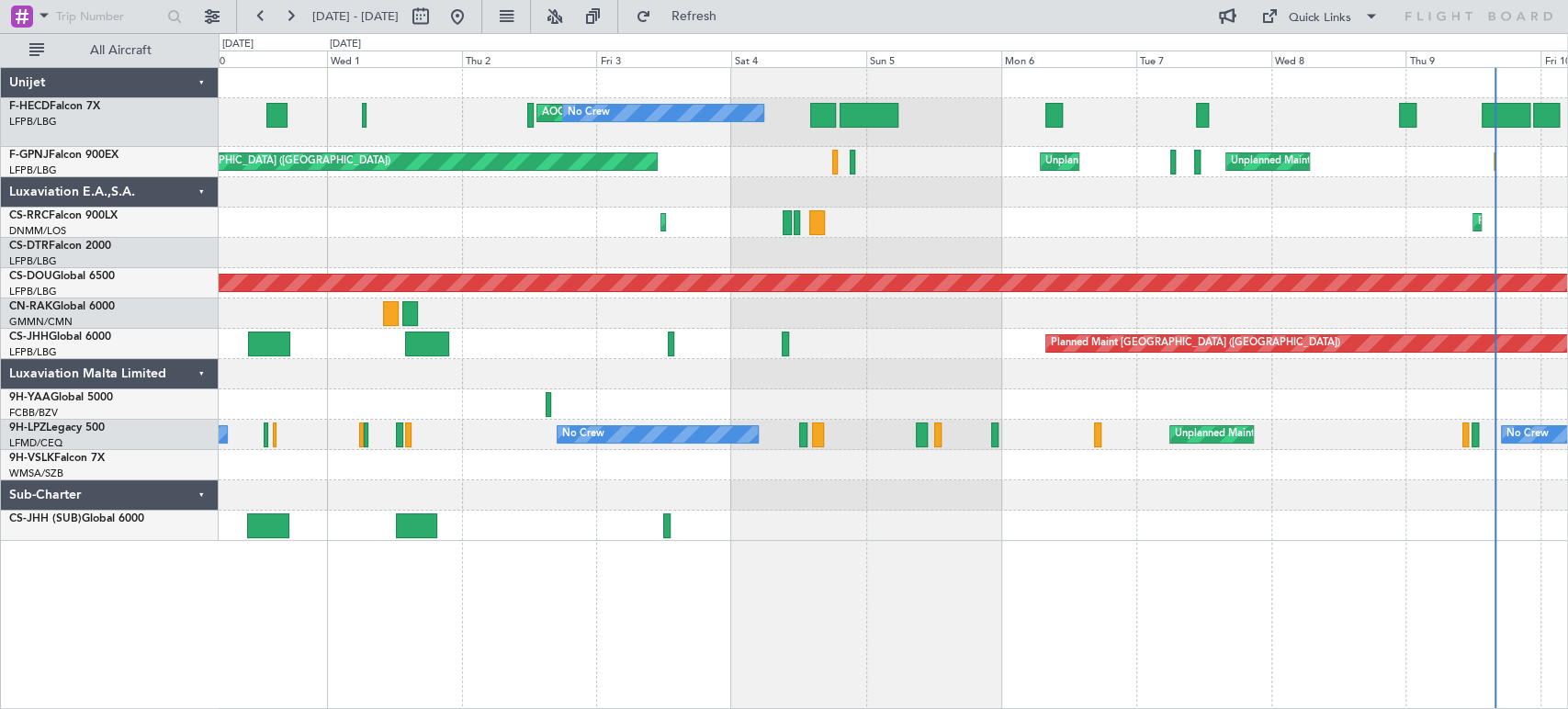
click at [221, 168] on div "Planned Maint [GEOGRAPHIC_DATA] ([GEOGRAPHIC_DATA]) Unplanned Maint [GEOGRAPHIC…" at bounding box center [893, 161] width 1349 height 31
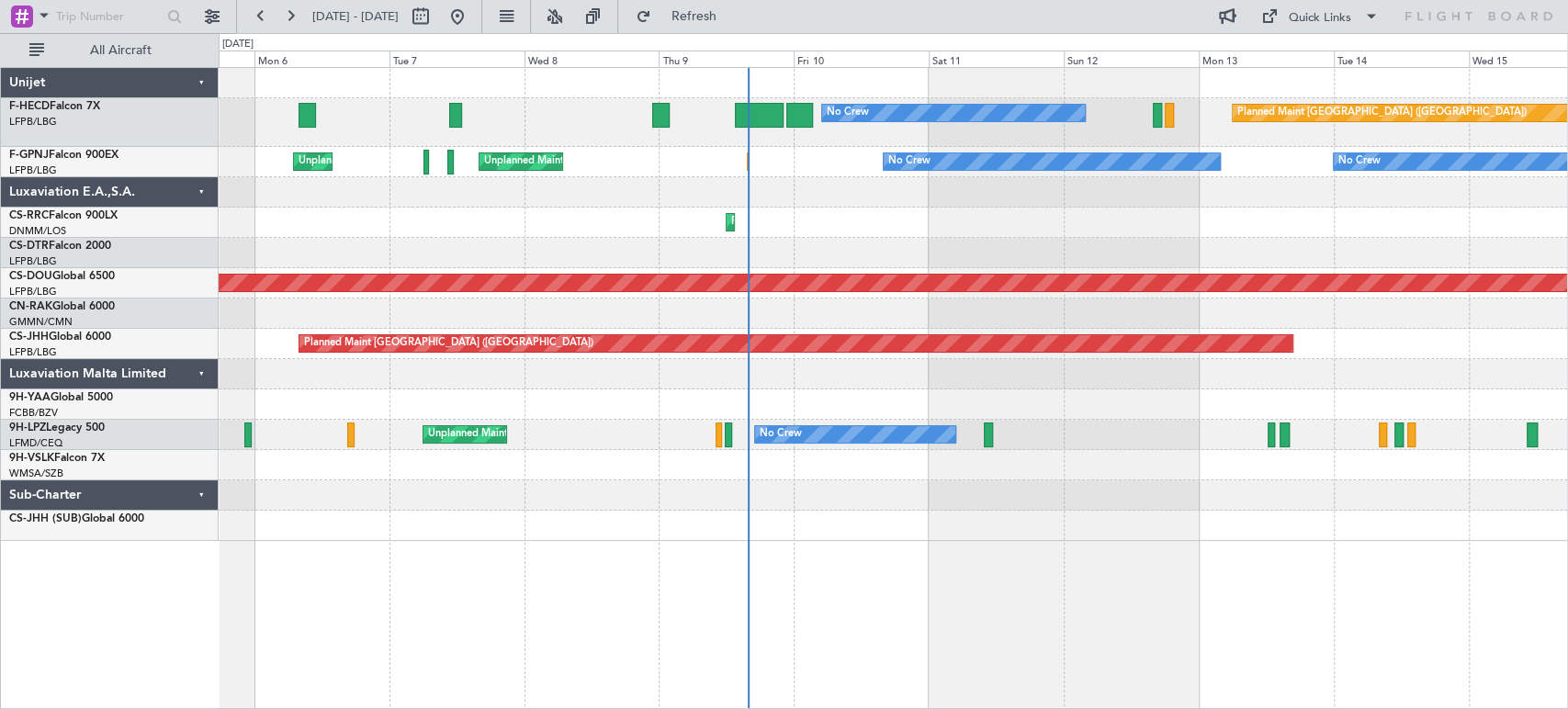
click at [667, 139] on div "No Crew Planned Maint Paris (Le Bourget) No Crew AOG Maint Paris (Le Bourget)" at bounding box center [893, 122] width 1349 height 48
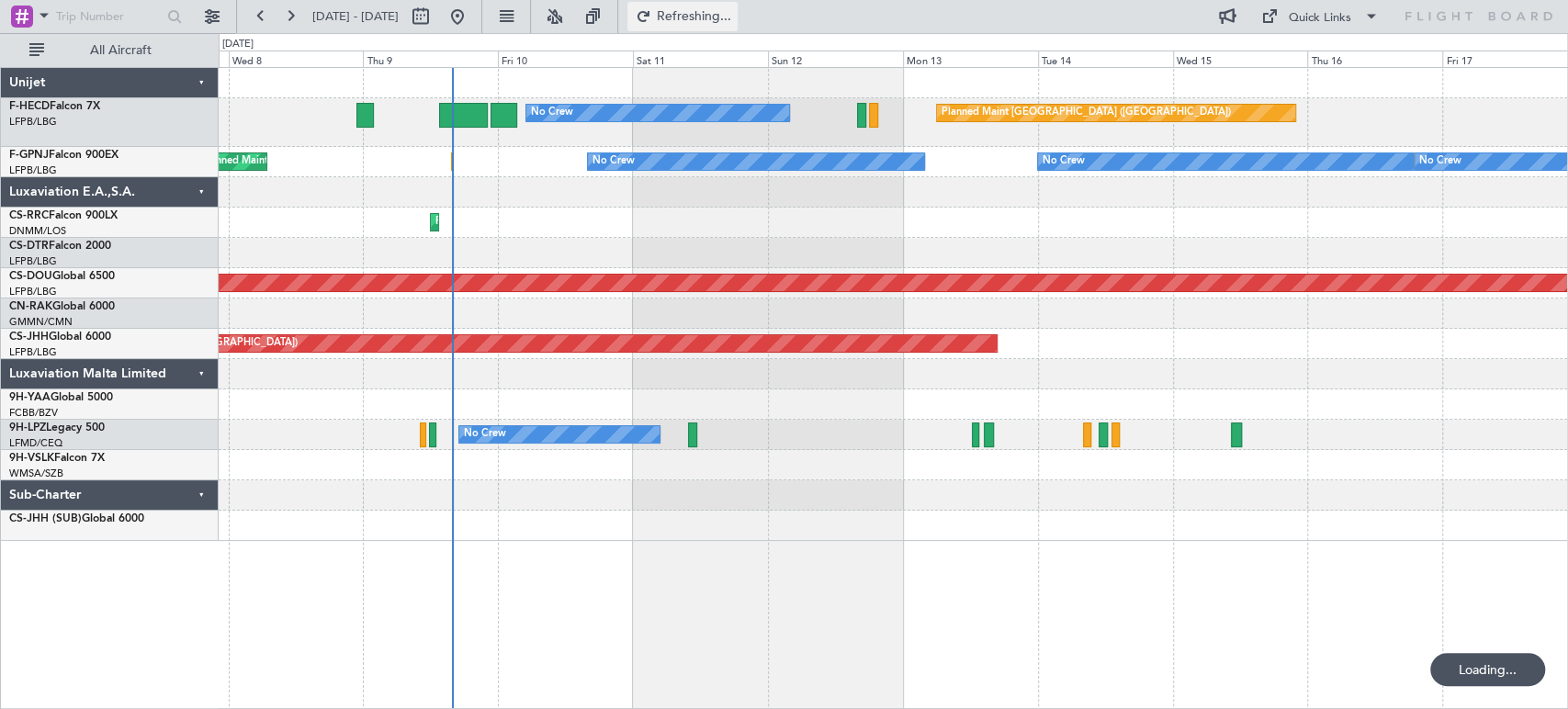
click at [727, 13] on span "Refreshing..." at bounding box center [693, 17] width 77 height 13
